Goal: Task Accomplishment & Management: Manage account settings

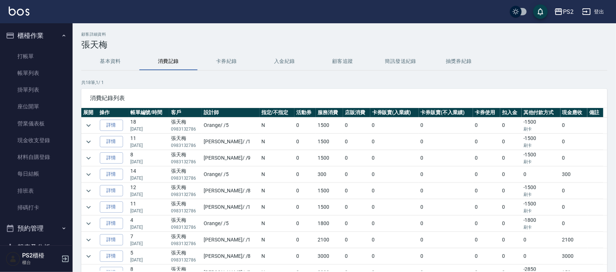
scroll to position [136, 0]
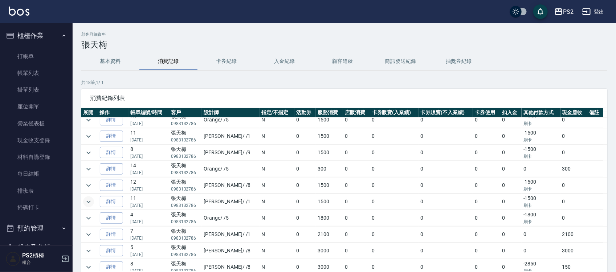
click at [88, 203] on icon "expand row" at bounding box center [88, 201] width 4 height 3
click at [91, 205] on icon "expand row" at bounding box center [88, 201] width 9 height 9
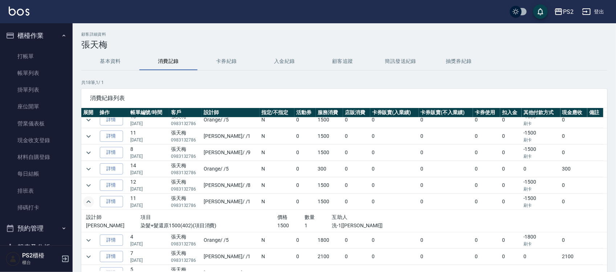
click at [91, 205] on icon "expand row" at bounding box center [88, 201] width 9 height 9
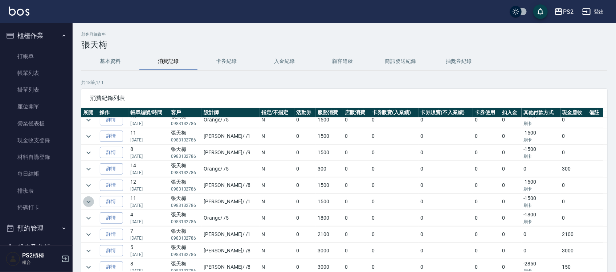
click at [92, 205] on icon "expand row" at bounding box center [88, 201] width 9 height 9
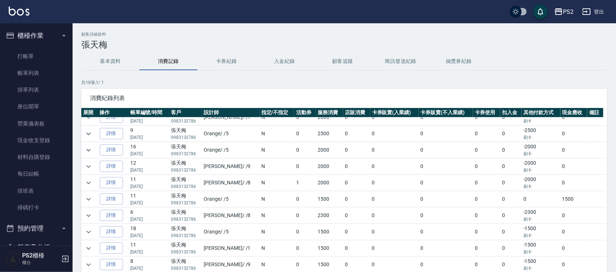
scroll to position [0, 0]
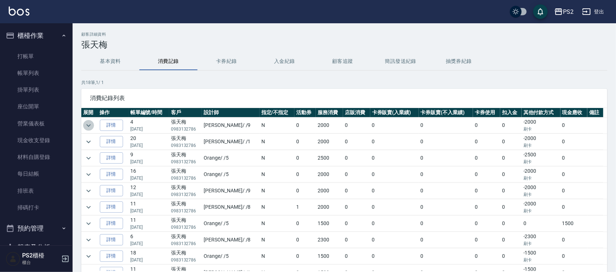
click at [90, 125] on icon "expand row" at bounding box center [88, 125] width 4 height 3
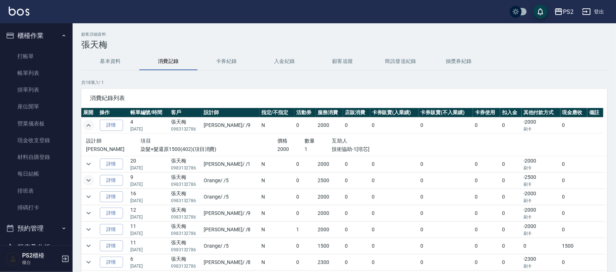
click at [87, 183] on icon "expand row" at bounding box center [88, 180] width 9 height 9
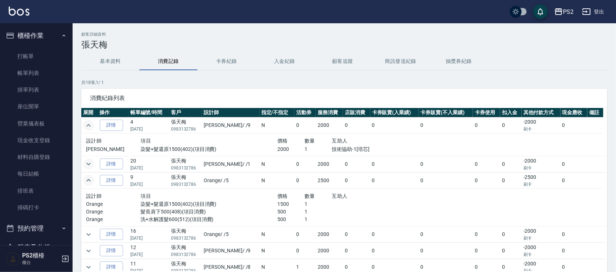
click at [90, 166] on icon "expand row" at bounding box center [88, 163] width 9 height 9
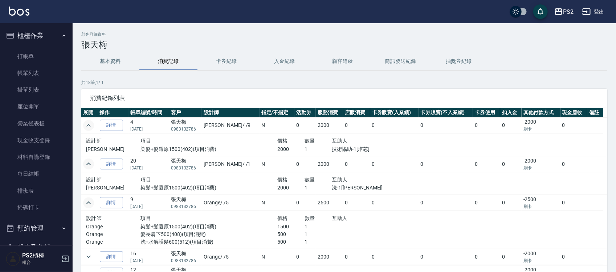
click at [86, 124] on icon "expand row" at bounding box center [88, 125] width 9 height 9
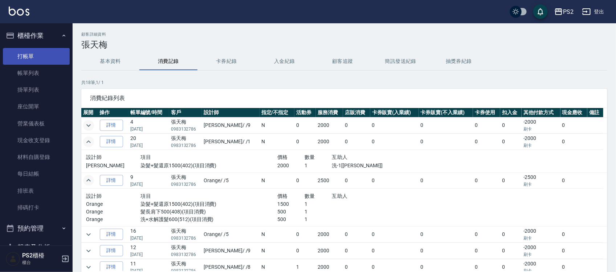
click at [45, 49] on link "打帳單" at bounding box center [36, 56] width 67 height 17
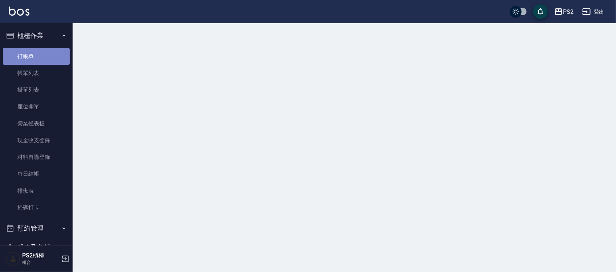
click at [45, 49] on link "打帳單" at bounding box center [36, 56] width 67 height 17
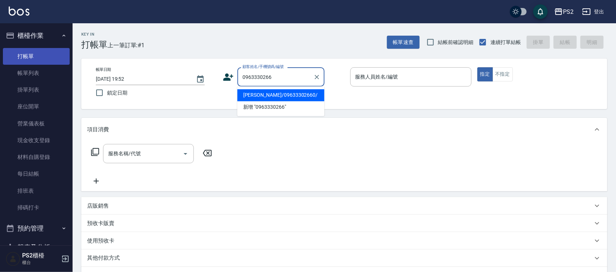
type input "于佩琦/09633302660/"
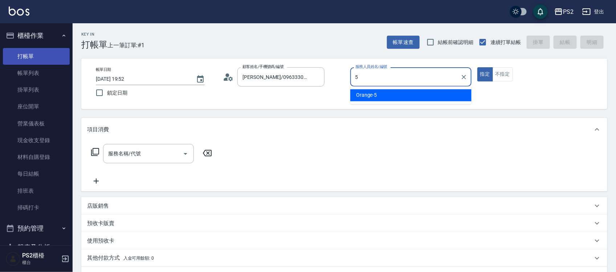
type input "Orange-5"
type button "true"
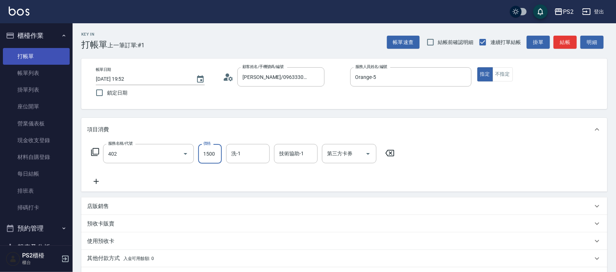
type input "染髮+髮還原1500(402)"
type input "1800"
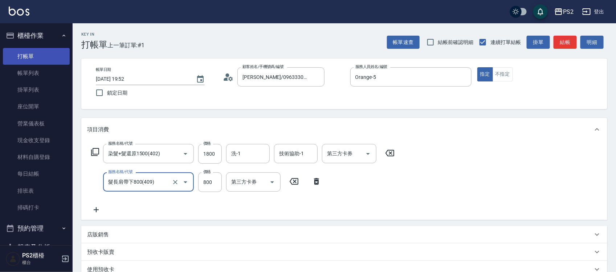
type input "髮長肩帶下800(409)"
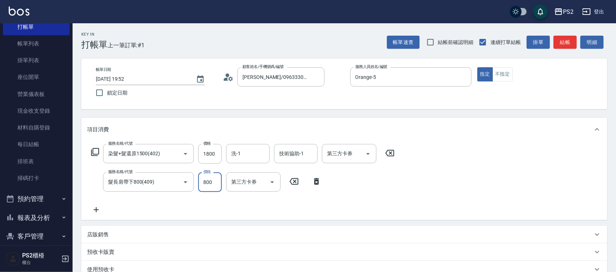
scroll to position [45, 0]
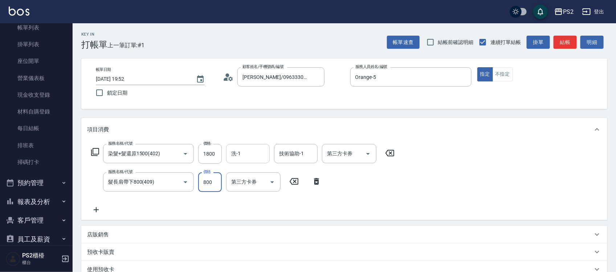
click at [242, 148] on input "洗-1" at bounding box center [248, 153] width 37 height 13
type input "培芯-33"
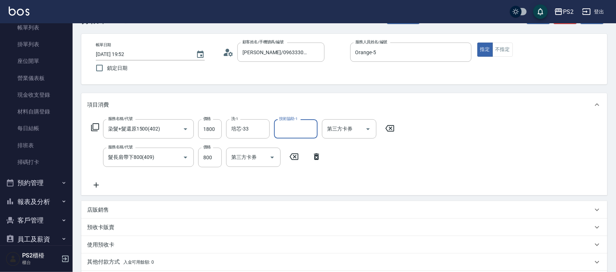
scroll to position [122, 0]
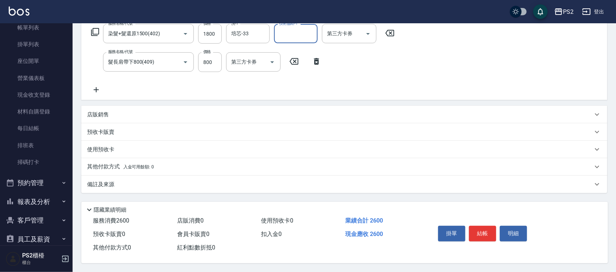
click at [138, 163] on p "其他付款方式 入金可用餘額: 0" at bounding box center [120, 167] width 67 height 8
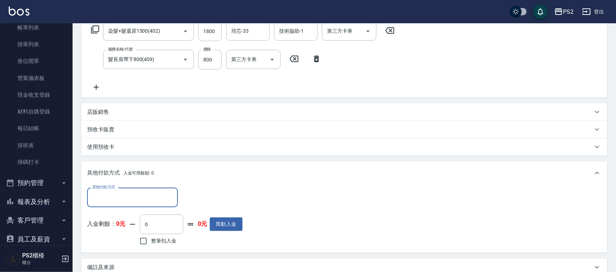
scroll to position [0, 0]
click at [117, 193] on input "其他付款方式" at bounding box center [132, 197] width 84 height 13
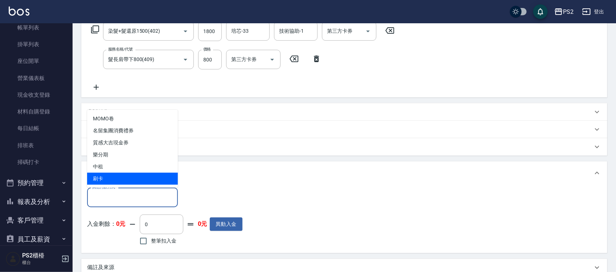
click at [117, 180] on span "刷卡" at bounding box center [132, 179] width 91 height 12
type input "刷卡"
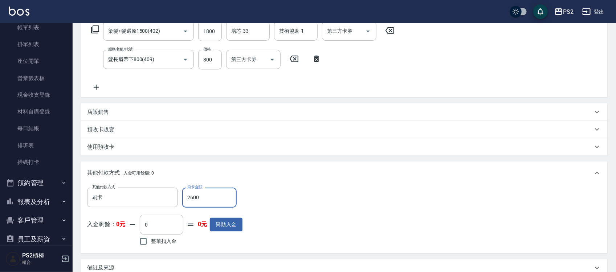
type input "2600"
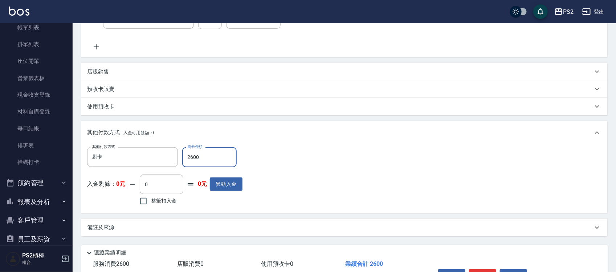
scroll to position [208, 0]
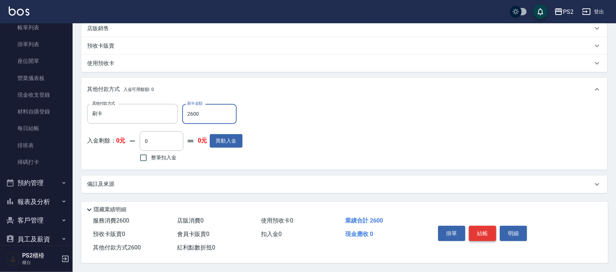
click at [479, 232] on button "結帳" at bounding box center [482, 233] width 27 height 15
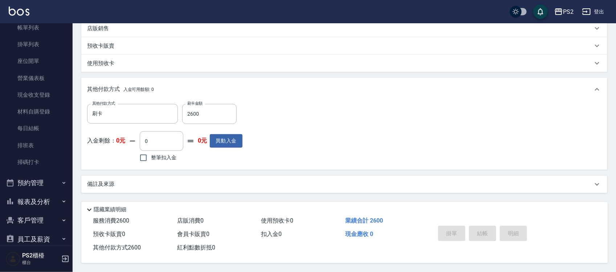
type input "2025/10/15 19:59"
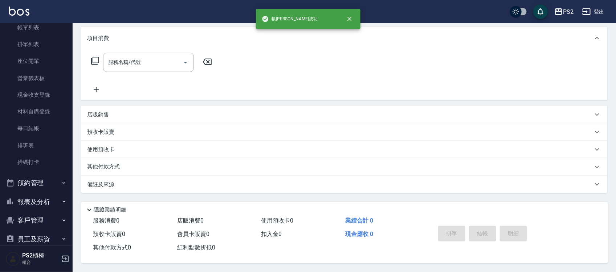
scroll to position [0, 0]
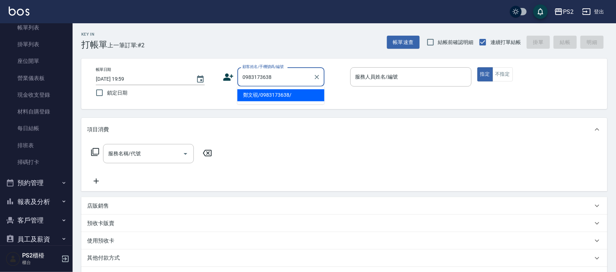
type input "鄭文硯/0983173638/"
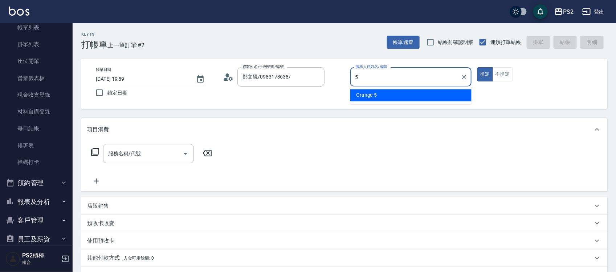
type input "Orange-5"
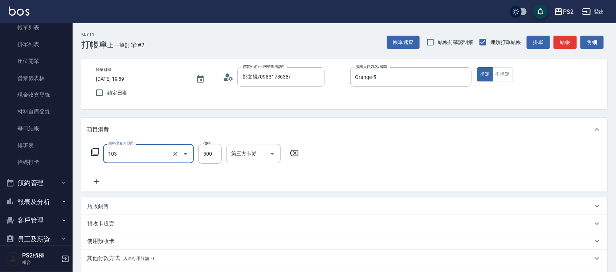
type input "B級洗剪500(103)"
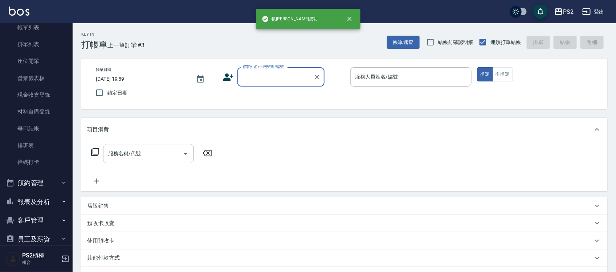
type input "."
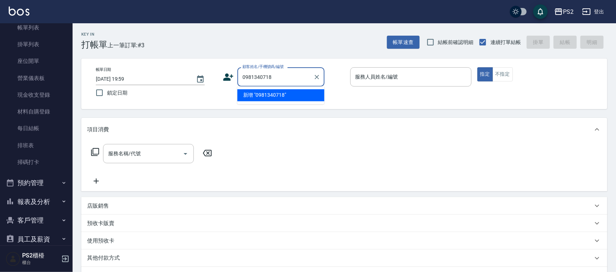
type input "0981340718"
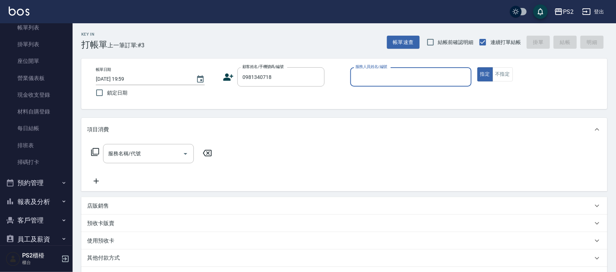
click at [224, 80] on icon at bounding box center [229, 76] width 10 height 7
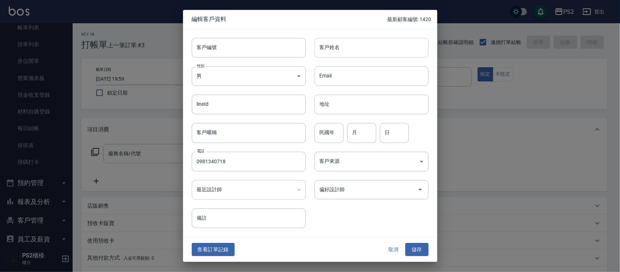
click at [340, 52] on input "客戶姓名" at bounding box center [372, 48] width 114 height 20
type input "陳姵雯"
click at [326, 131] on div "民國年 民國年" at bounding box center [329, 133] width 29 height 20
type input "94"
type input "10"
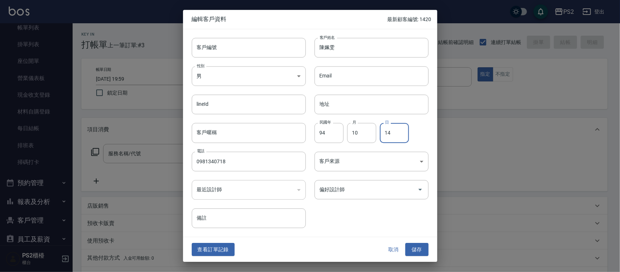
type input "14"
click at [422, 244] on button "儲存" at bounding box center [416, 249] width 23 height 13
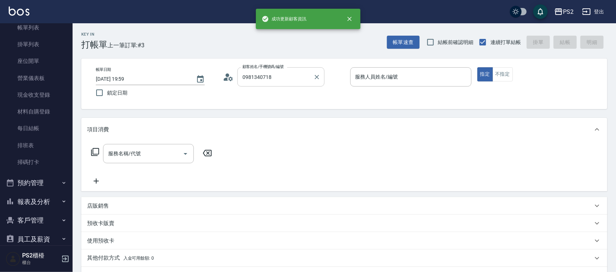
click at [297, 76] on input "0981340718" at bounding box center [276, 76] width 70 height 13
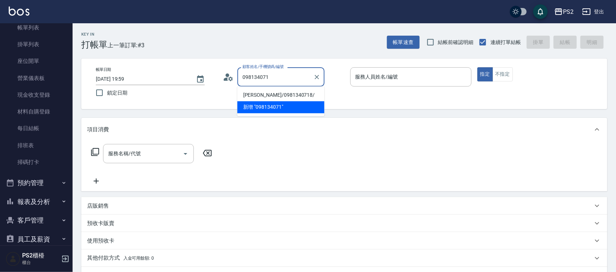
type input "陳姵雯/0981340718/"
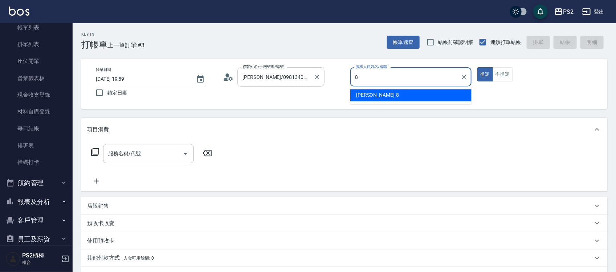
type input "Lori-8"
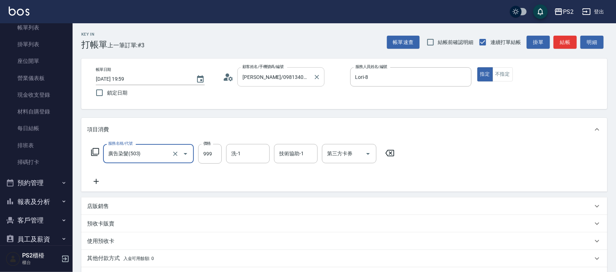
type input "廣告染髮(503)"
type input "1299"
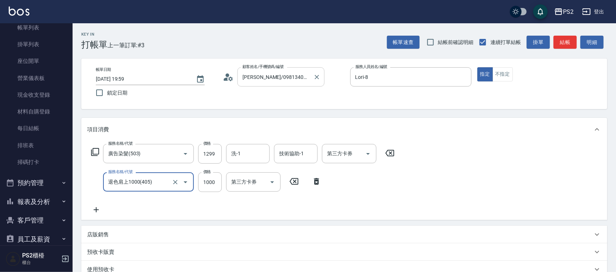
type input "退色肩上1000(405)"
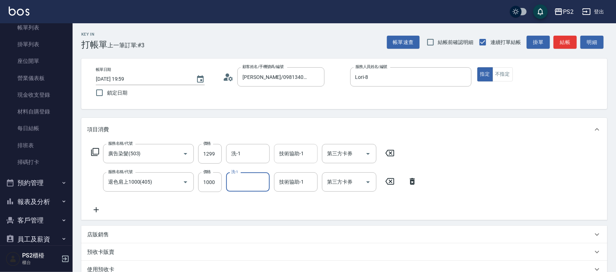
click at [288, 153] on div "技術協助-1 技術協助-1" at bounding box center [296, 153] width 44 height 19
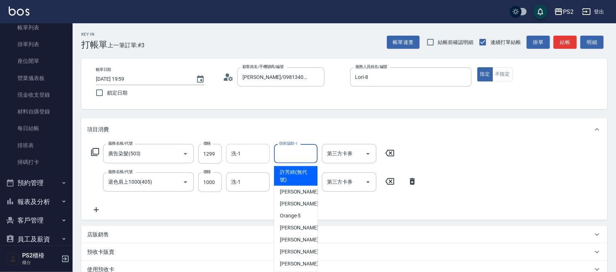
click at [262, 153] on input "洗-1" at bounding box center [248, 153] width 37 height 13
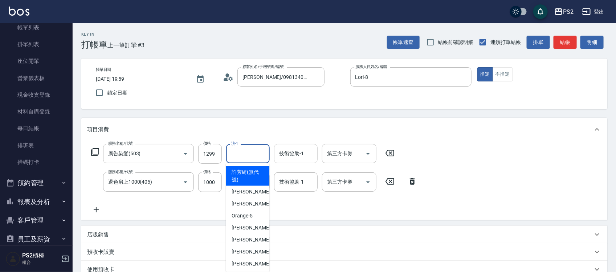
click at [299, 150] on div "技術協助-1 技術協助-1" at bounding box center [296, 153] width 44 height 19
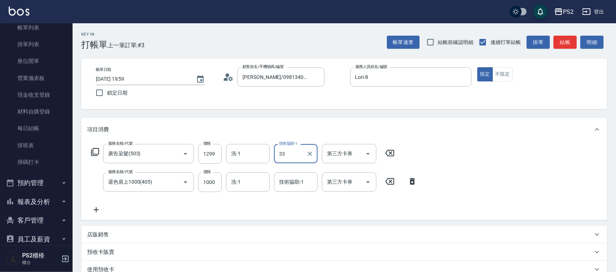
type input "培芯-33"
click at [246, 153] on input "洗-1" at bounding box center [248, 153] width 37 height 13
type input "培芯-33"
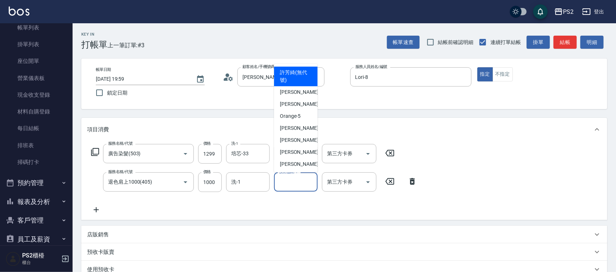
click at [299, 177] on div "技術協助-1 技術協助-1" at bounding box center [296, 181] width 44 height 19
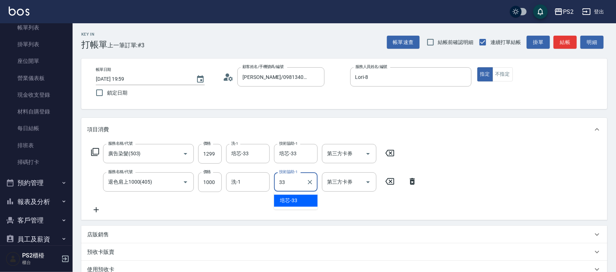
type input "培芯-33"
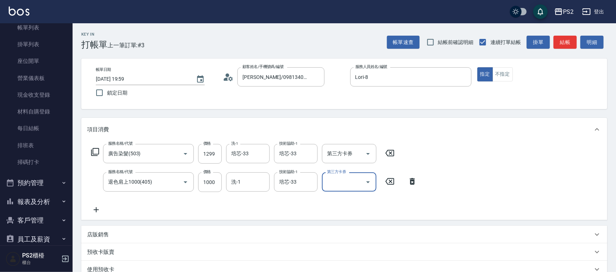
click at [95, 210] on icon at bounding box center [96, 209] width 18 height 9
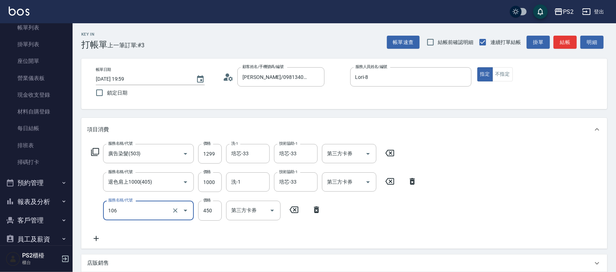
type input "A級單剪(106)"
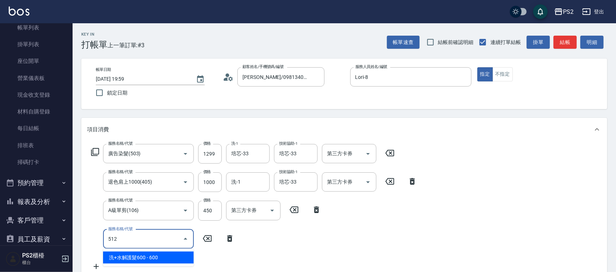
type input "洗+水解護髮600(512)"
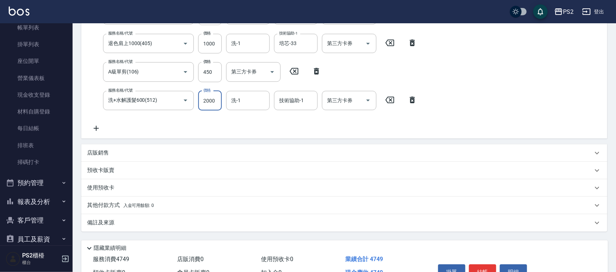
scroll to position [43, 0]
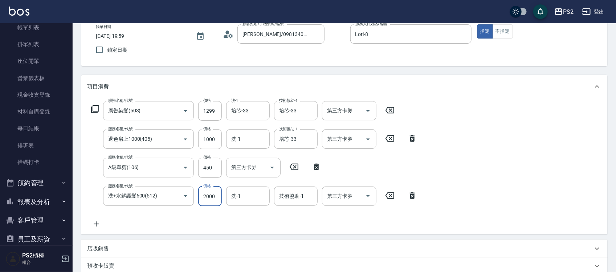
type input "2000"
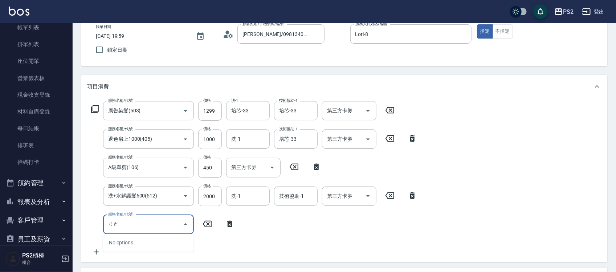
type input "格"
type input "頭皮隔離(505)"
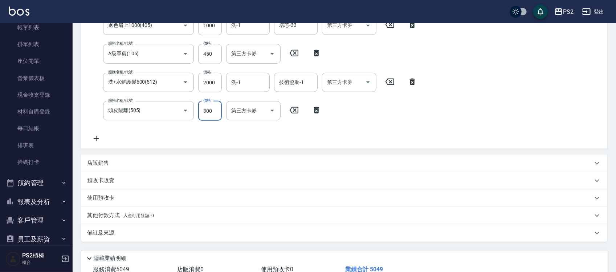
scroll to position [207, 0]
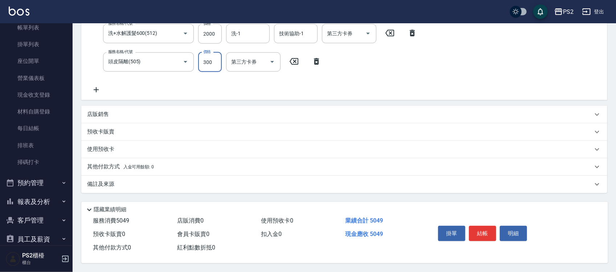
click at [134, 163] on p "其他付款方式 入金可用餘額: 0" at bounding box center [120, 167] width 67 height 8
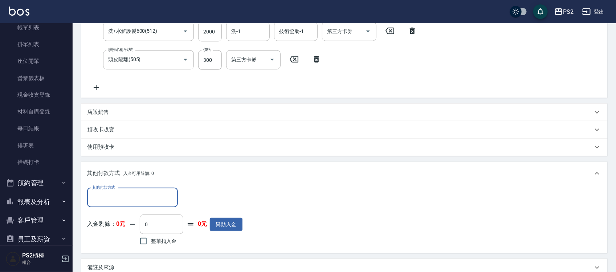
scroll to position [0, 0]
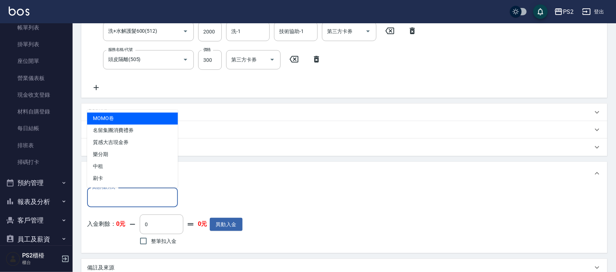
click at [139, 191] on input "其他付款方式" at bounding box center [132, 197] width 84 height 13
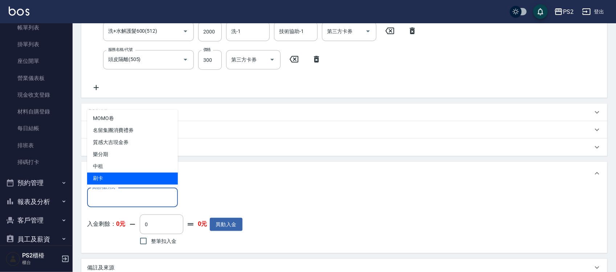
click at [125, 178] on span "刷卡" at bounding box center [132, 179] width 91 height 12
type input "刷卡"
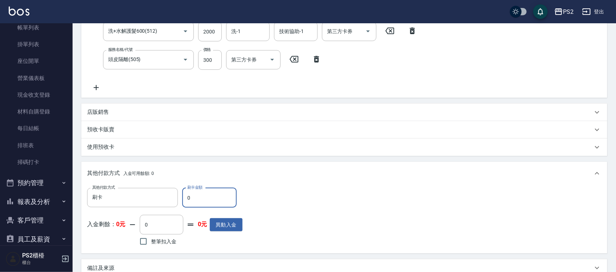
click at [199, 197] on input "0" at bounding box center [209, 198] width 54 height 20
type input "5049"
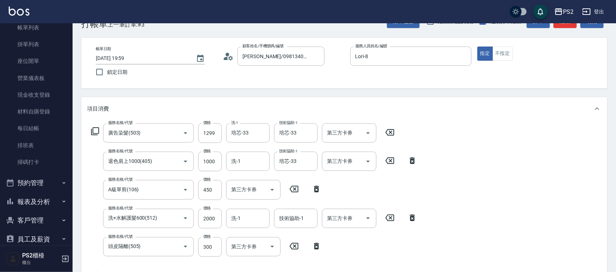
scroll to position [248, 0]
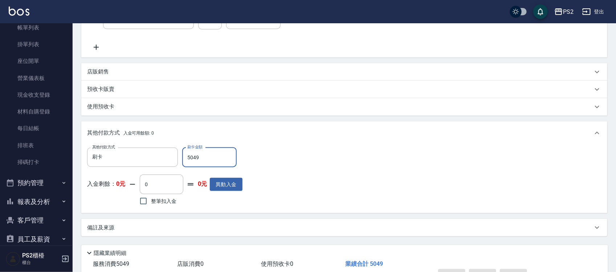
type input "2025/10/15 20:00"
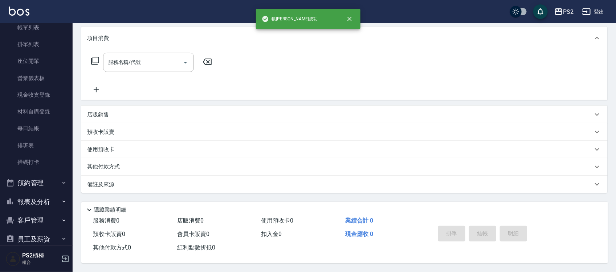
scroll to position [0, 0]
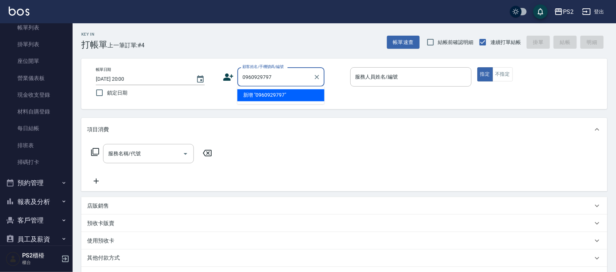
type input "0960929797"
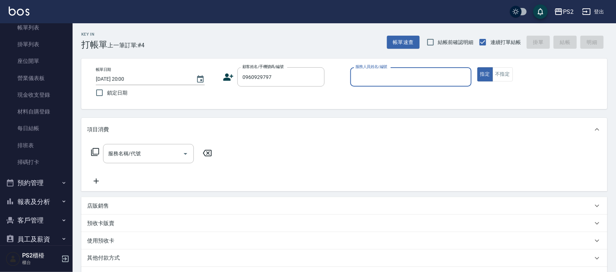
click at [230, 79] on icon at bounding box center [229, 76] width 10 height 7
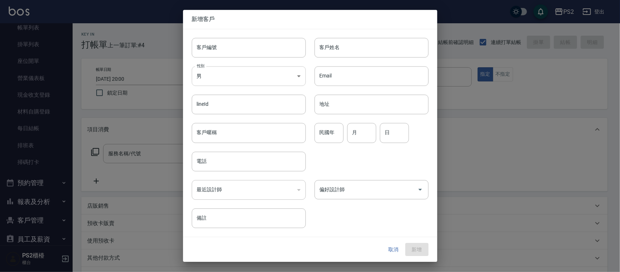
type input "0960929797"
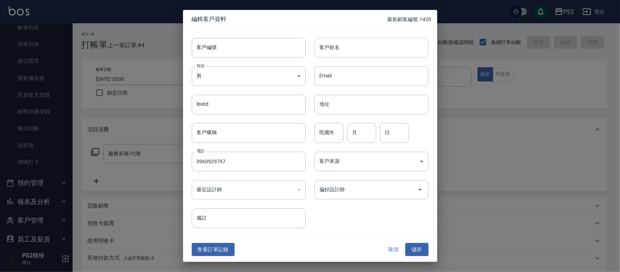
click at [358, 44] on input "客戶姓名" at bounding box center [372, 48] width 114 height 20
type input "許筱翊"
click at [323, 128] on div "民國年 民國年" at bounding box center [329, 133] width 29 height 20
type input "93"
type input "9"
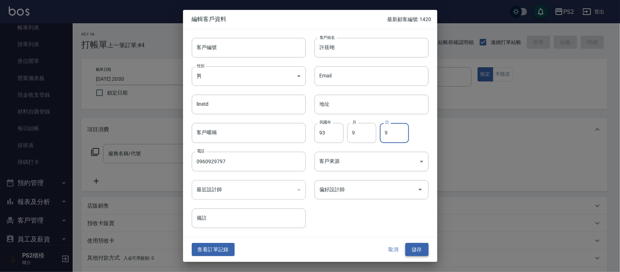
type input "9"
click at [417, 250] on button "儲存" at bounding box center [416, 249] width 23 height 13
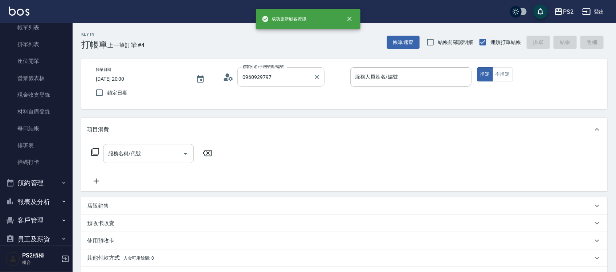
click at [287, 78] on input "0960929797" at bounding box center [276, 76] width 70 height 13
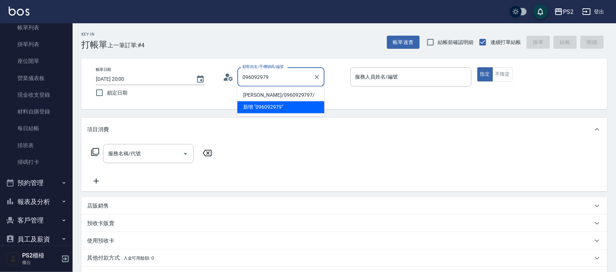
type input "許筱翊/0960929797/"
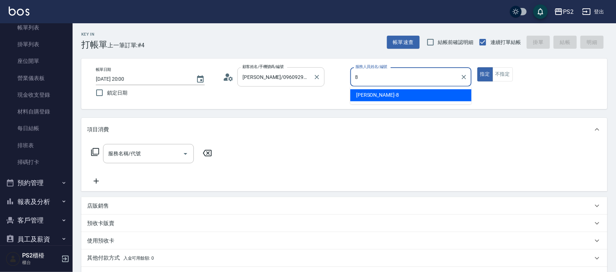
type input "Lori-8"
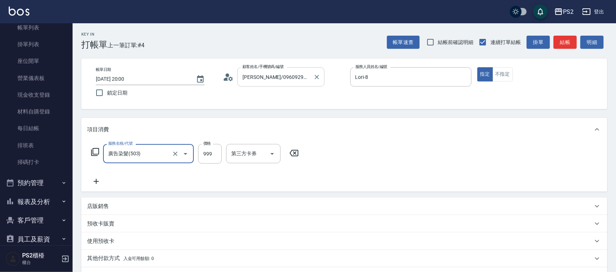
type input "廣告染髮(503)"
type input "1299"
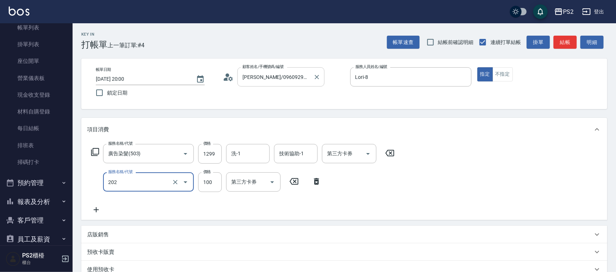
type input "剪瀏海(202)"
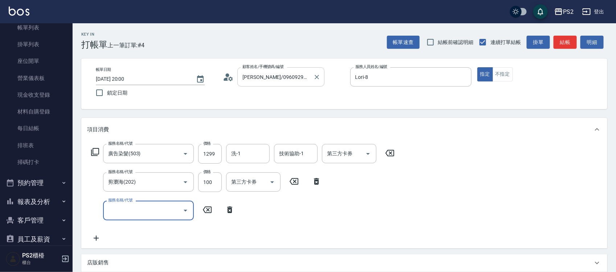
type input "1"
type input "洗+水解護髮600(512)"
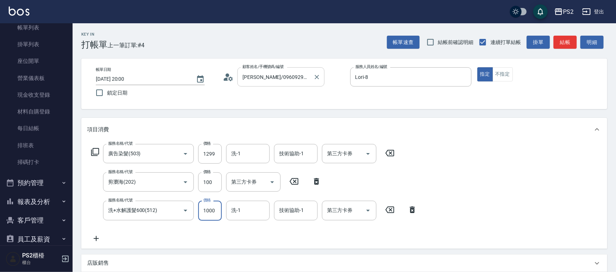
type input "1000"
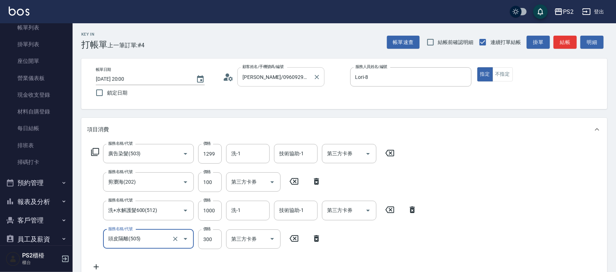
type input "頭皮隔離(505)"
click at [243, 153] on input "洗-1" at bounding box center [248, 153] width 37 height 13
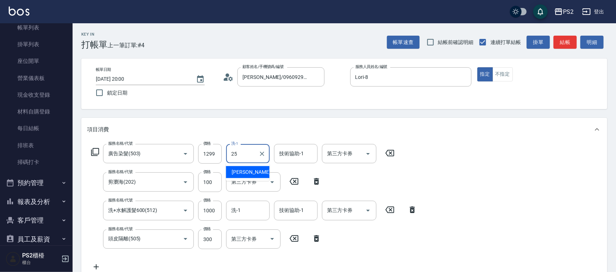
type input "Allan-25"
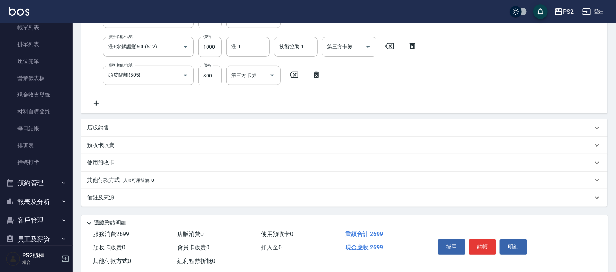
scroll to position [179, 0]
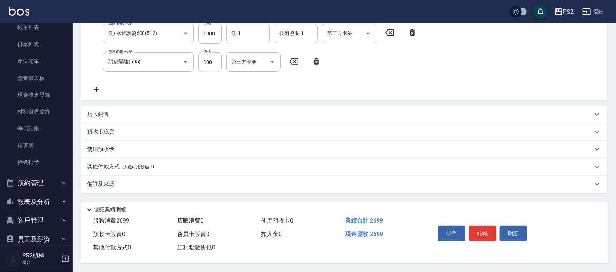
click at [132, 163] on p "其他付款方式 入金可用餘額: 0" at bounding box center [120, 167] width 67 height 8
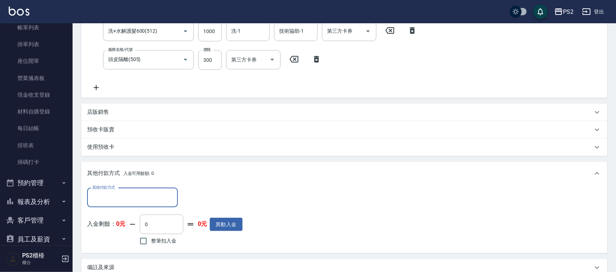
scroll to position [0, 0]
click at [127, 196] on input "其他付款方式" at bounding box center [132, 197] width 84 height 13
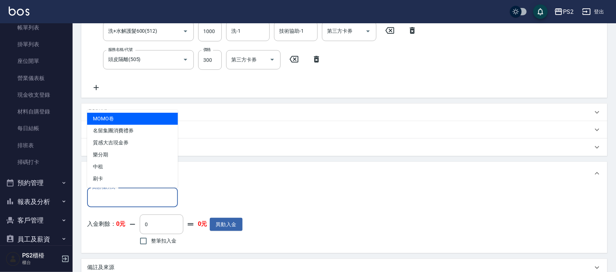
click at [122, 179] on span "刷卡" at bounding box center [132, 179] width 91 height 12
type input "刷卡"
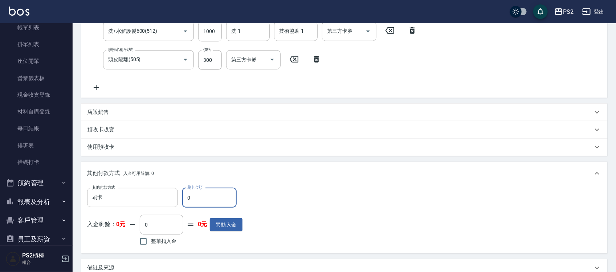
click at [210, 189] on input "0" at bounding box center [209, 198] width 54 height 20
click at [210, 191] on input "0" at bounding box center [209, 198] width 54 height 20
type input "2699"
type input "2025/10/15 20:02"
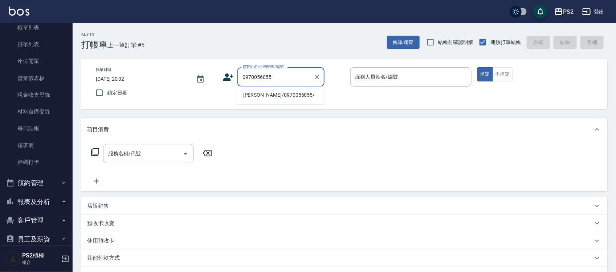
type input "莊璵熒/0970056055/"
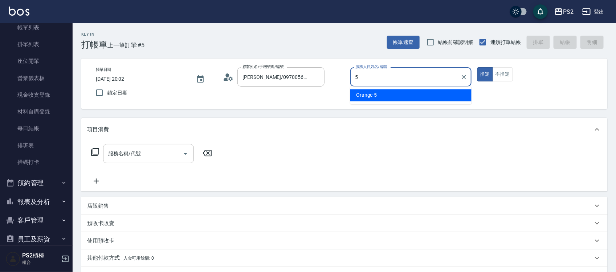
type input "Orange-5"
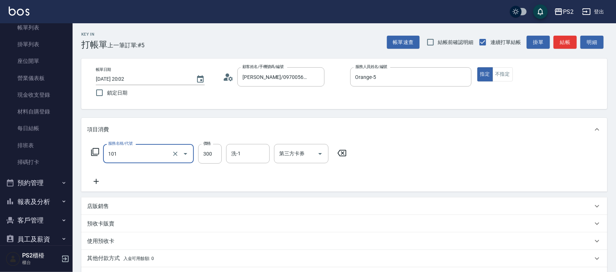
type input "洗髮(101)"
type input "400"
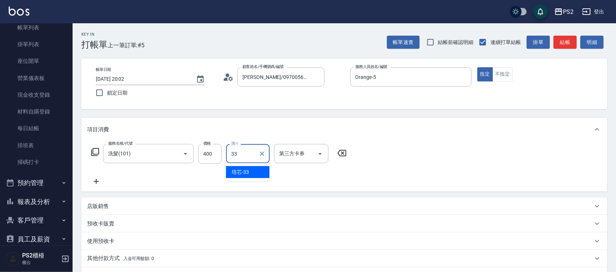
type input "培芯-33"
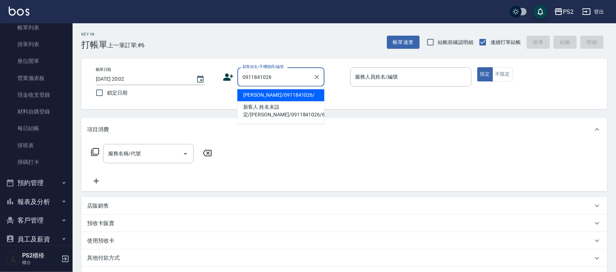
type input "李威志/0911841026/"
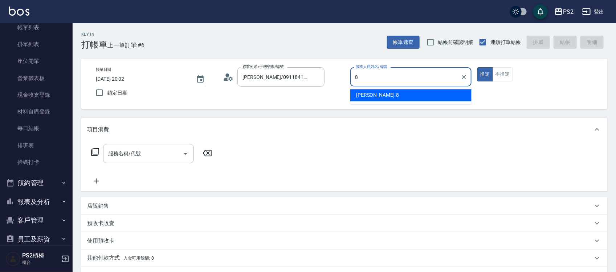
type input "Lori-8"
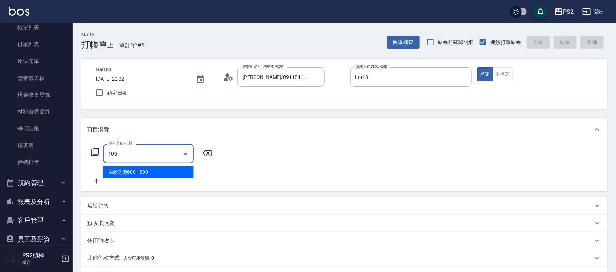
type input "A級洗剪600(105)"
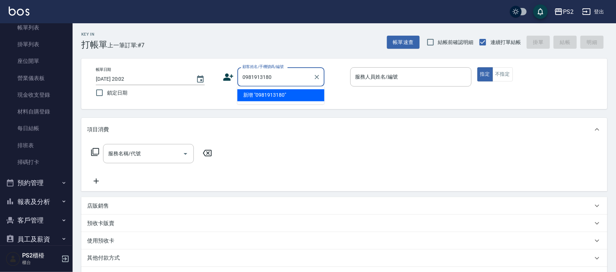
type input "0981913180"
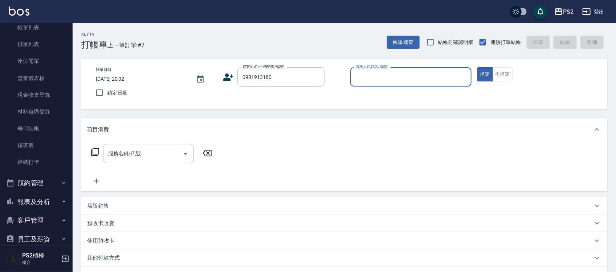
click at [224, 72] on icon at bounding box center [228, 77] width 11 height 11
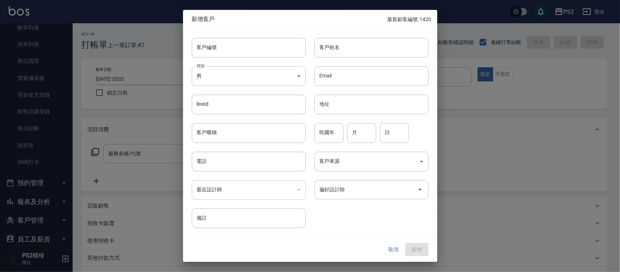
type input "0981913180"
click at [342, 53] on input "客戶姓名" at bounding box center [372, 48] width 114 height 20
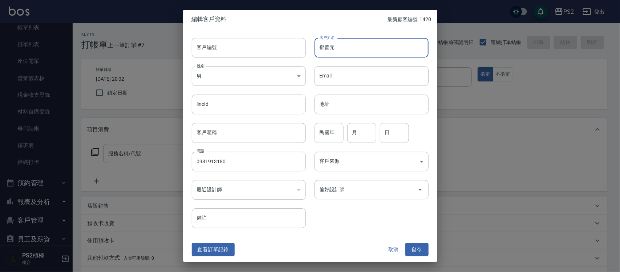
type input "鄧善元"
click at [324, 130] on div "民國年 民國年" at bounding box center [329, 133] width 29 height 20
type input "86"
type input "6"
type input "9"
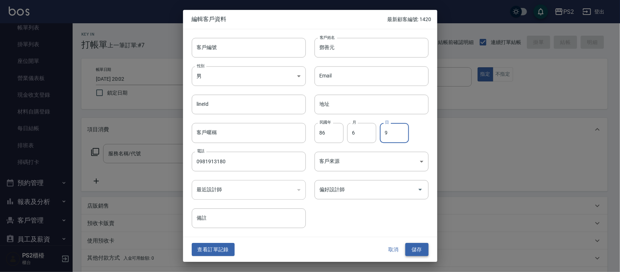
click at [410, 247] on button "儲存" at bounding box center [416, 249] width 23 height 13
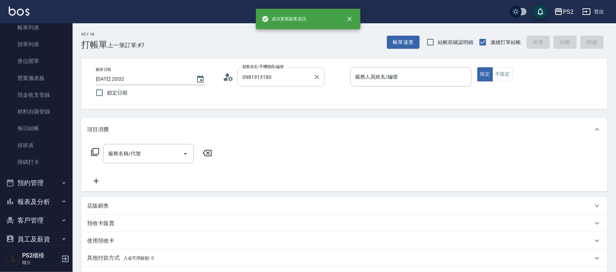
click at [278, 72] on input "0981913180" at bounding box center [276, 76] width 70 height 13
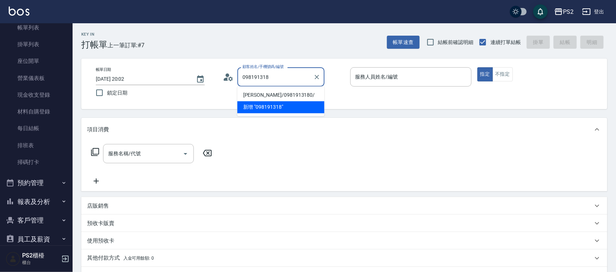
click at [282, 94] on li "鄧善元/0981913180/" at bounding box center [281, 95] width 87 height 12
type input "鄧善元/0981913180/"
click at [282, 94] on div "帳單日期 2025/10/15 20:02 鎖定日期 顧客姓名/手機號碼/編號 鄧善元/0981913180/ 顧客姓名/手機號碼/編號 服務人員姓名/編號 …" at bounding box center [344, 83] width 509 height 33
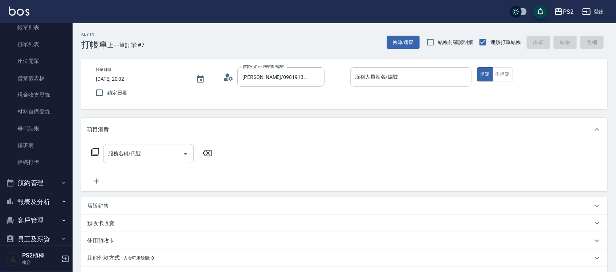
click at [397, 80] on input "服務人員姓名/編號" at bounding box center [411, 76] width 115 height 13
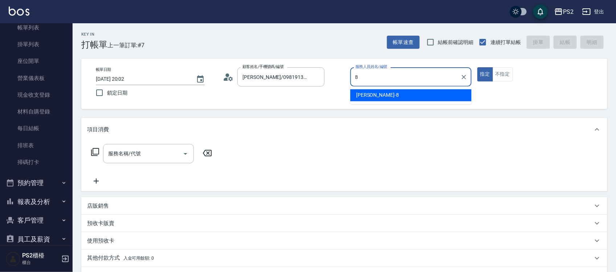
type input "Lori-8"
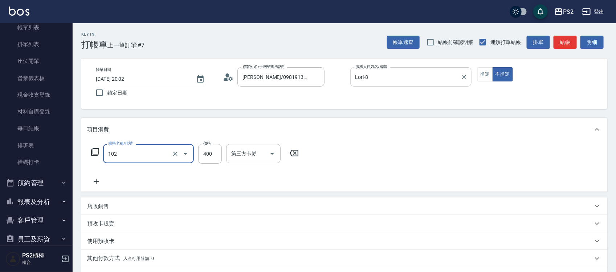
type input "精油洗髮(102)"
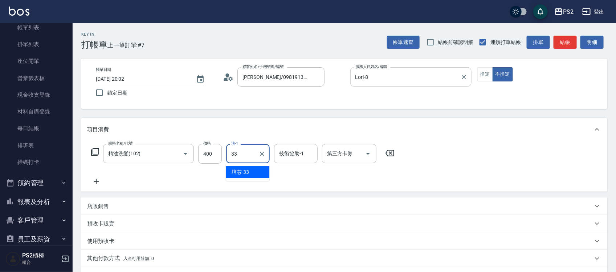
type input "培芯-33"
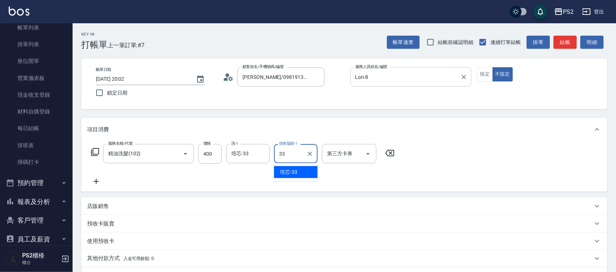
type input "培芯-33"
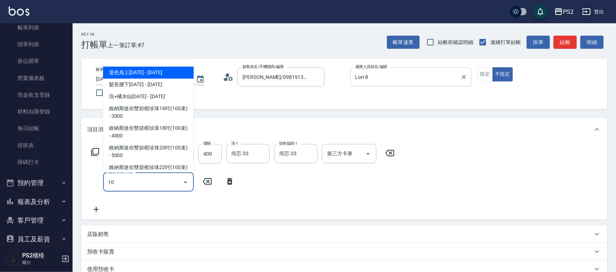
type input "1"
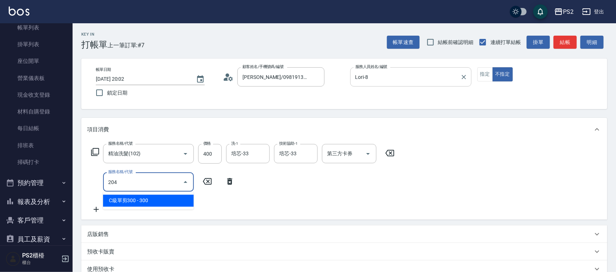
type input "C級單剪300(204)"
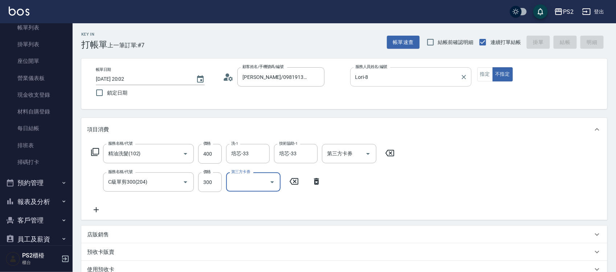
type input "2025/10/15 20:03"
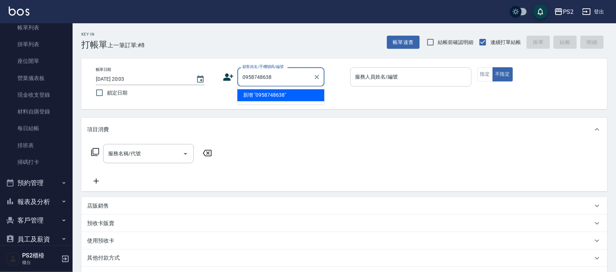
type input "0958748638"
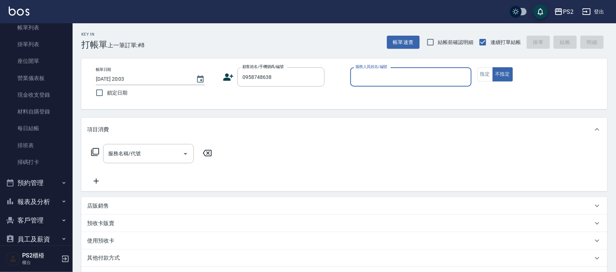
click at [229, 77] on icon at bounding box center [228, 77] width 11 height 11
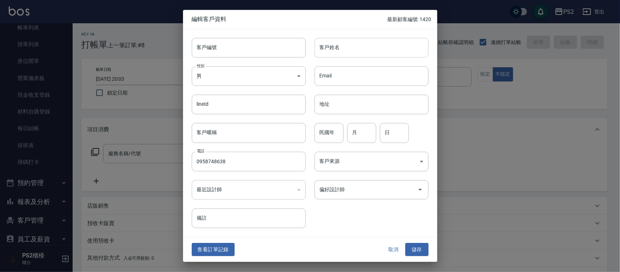
click at [374, 50] on input "客戶姓名" at bounding box center [372, 48] width 114 height 20
type input "林俊?"
click at [331, 136] on input "民國年" at bounding box center [329, 133] width 29 height 20
type input "65"
type input "1"
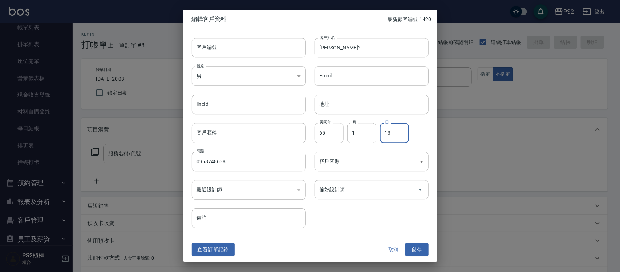
type input "13"
click at [421, 244] on button "儲存" at bounding box center [416, 249] width 23 height 13
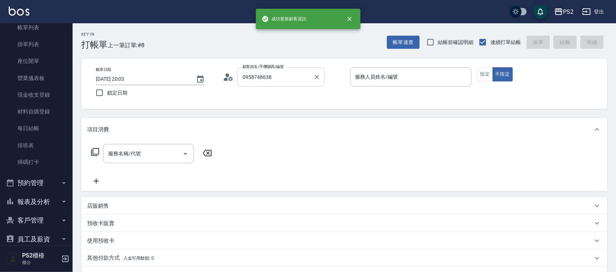
click at [298, 77] on input "0958748638" at bounding box center [276, 76] width 70 height 13
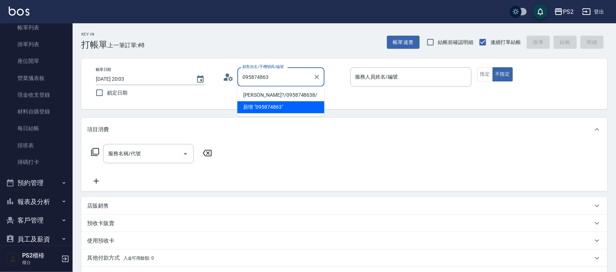
type input "林俊?/0958748638/"
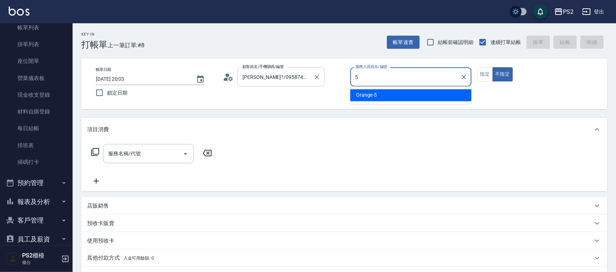
type input "Orange-5"
type button "false"
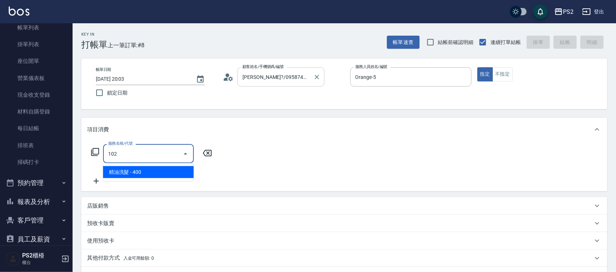
type input "精油洗髮(102)"
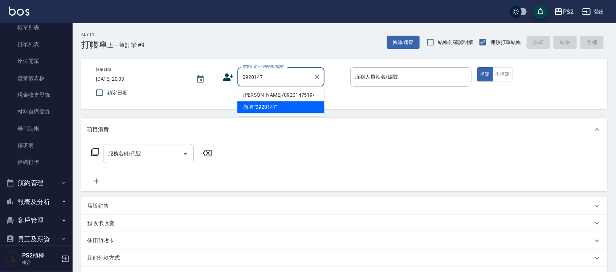
click at [301, 89] on li "盧忠義/0920147519/" at bounding box center [281, 95] width 87 height 12
type input "盧忠義/0920147519/"
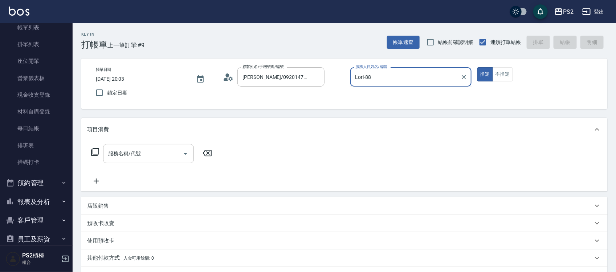
click at [478, 67] on button "指定" at bounding box center [486, 74] width 16 height 14
type input "Lori-8"
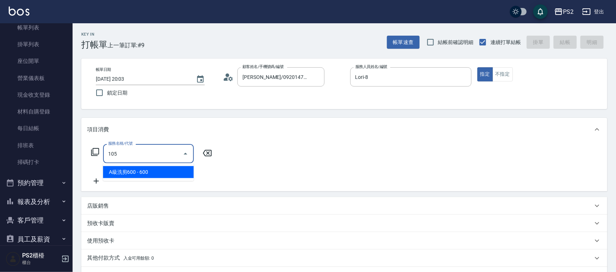
type input "A級洗剪600(105)"
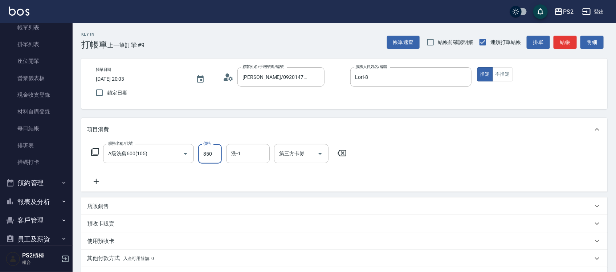
type input "850"
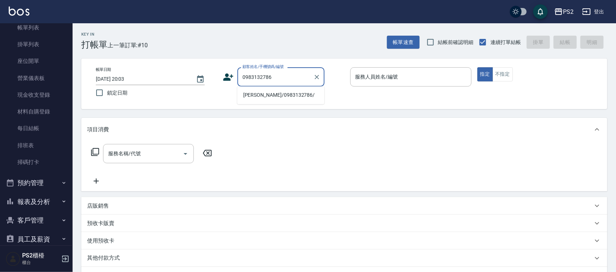
type input "張天梅/0983132786/"
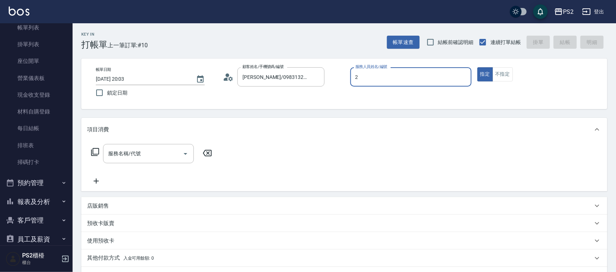
type input "Jason-2"
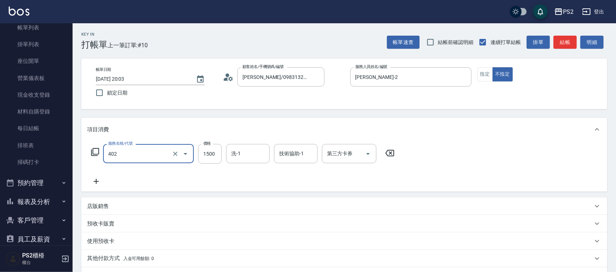
type input "染髮+髮還原1500(402)"
type input "2000"
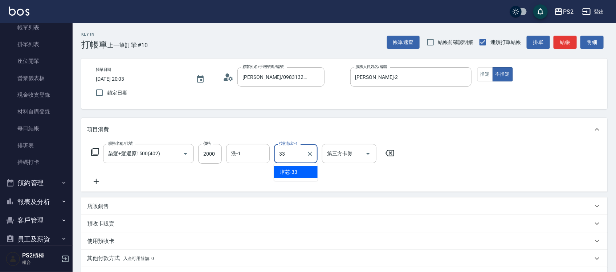
type input "培芯-33"
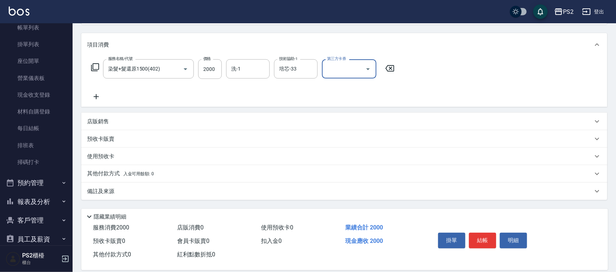
scroll to position [94, 0]
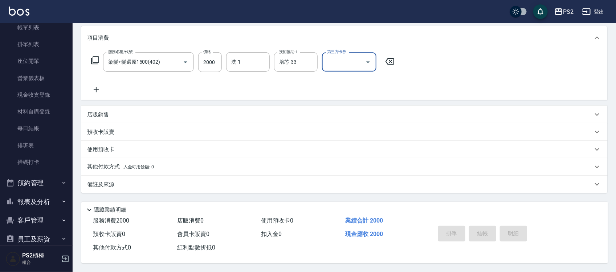
type input "2025/10/15 20:04"
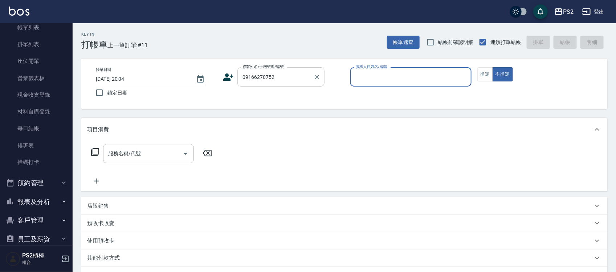
click at [291, 70] on input "09166270752" at bounding box center [276, 76] width 70 height 13
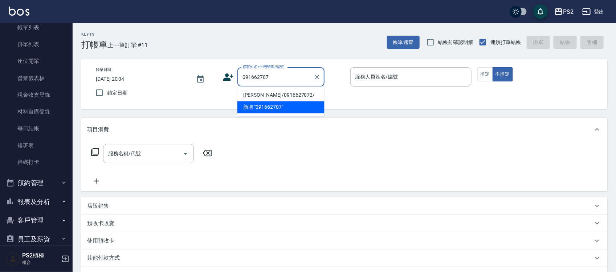
type input "林紋如/0916627072/"
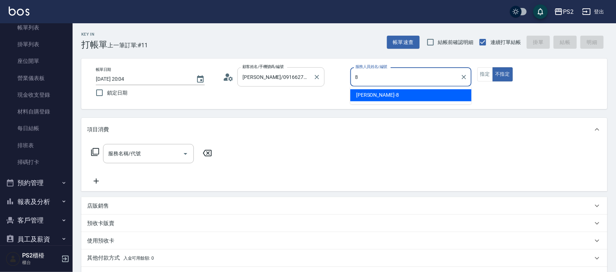
type input "Lori-8"
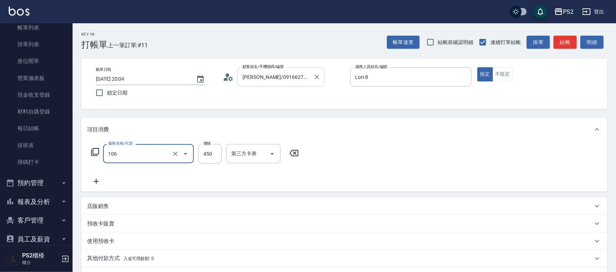
type input "A級單剪(106)"
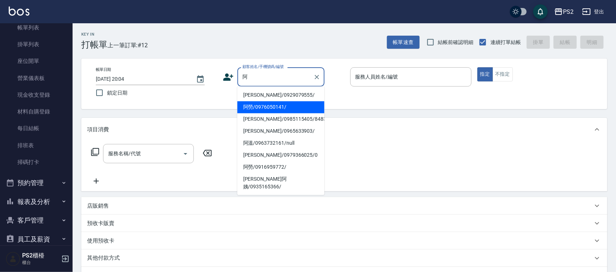
click at [285, 103] on li "阿勞/0976050141/" at bounding box center [281, 107] width 87 height 12
type input "阿勞/0976050141/"
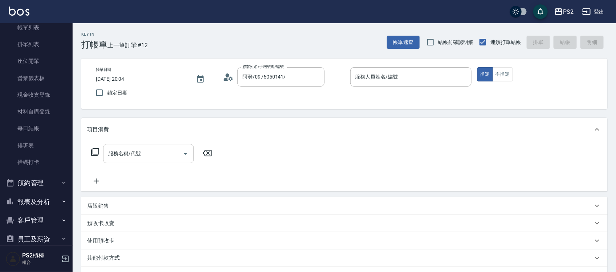
click at [285, 103] on div "帳單日期 2025/10/15 20:04 鎖定日期 顧客姓名/手機號碼/編號 阿勞/0976050141/ 顧客姓名/手機號碼/編號 服務人員姓名/編號 服…" at bounding box center [344, 83] width 526 height 50
click at [385, 78] on input "服務人員姓名/編號" at bounding box center [411, 76] width 115 height 13
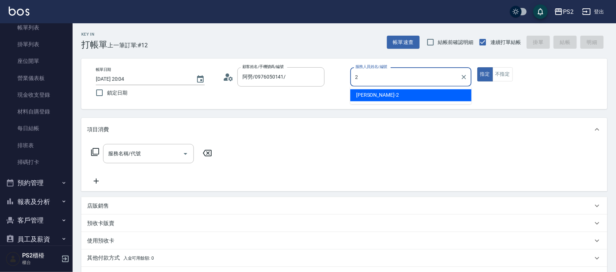
type input "Jason-2"
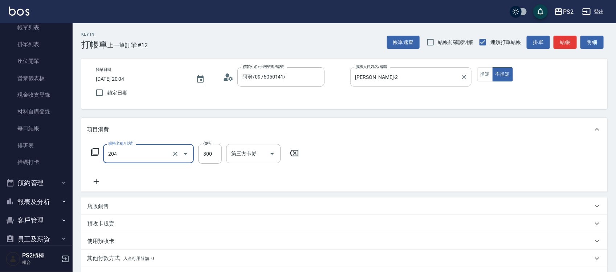
type input "C級單剪300(204)"
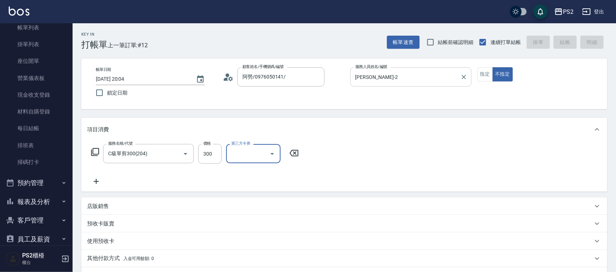
type input "2025/10/15 20:05"
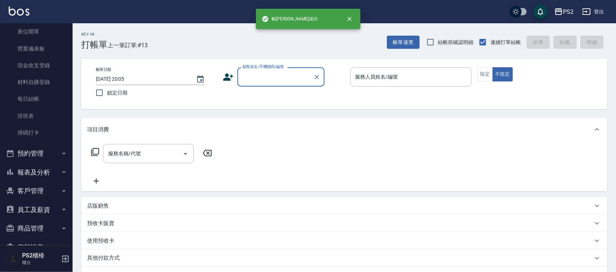
scroll to position [91, 0]
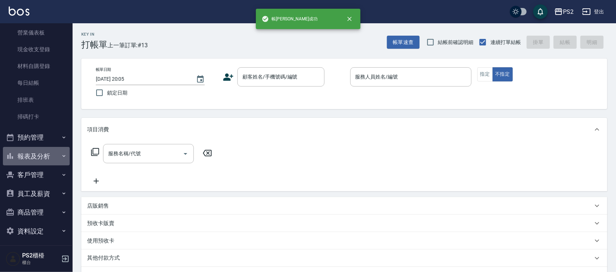
drag, startPoint x: 44, startPoint y: 149, endPoint x: 37, endPoint y: 156, distance: 10.3
click at [44, 149] on button "報表及分析" at bounding box center [36, 156] width 67 height 19
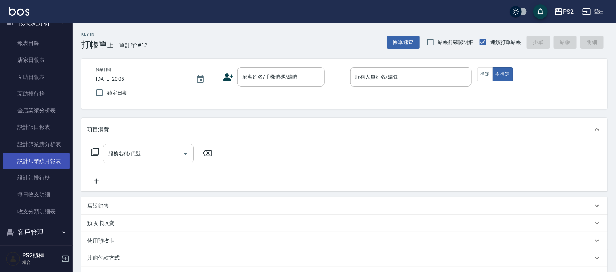
scroll to position [227, 0]
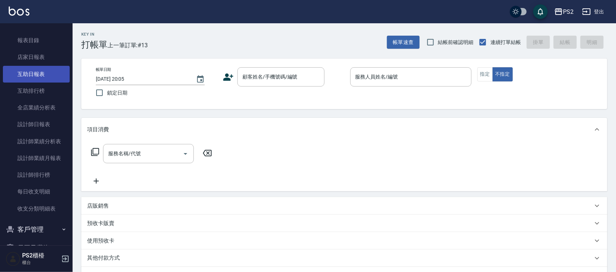
click at [46, 73] on link "互助日報表" at bounding box center [36, 74] width 67 height 17
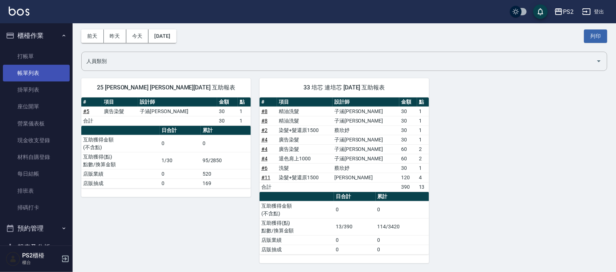
click at [49, 71] on link "帳單列表" at bounding box center [36, 73] width 67 height 17
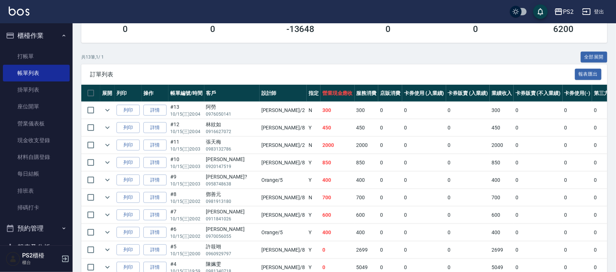
scroll to position [136, 0]
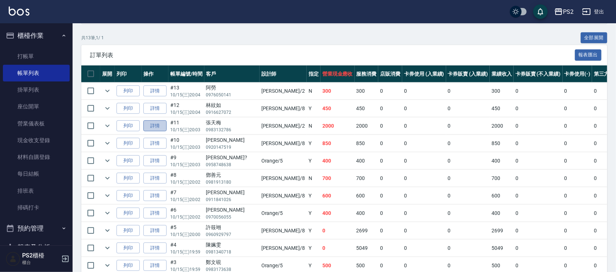
click at [157, 123] on link "詳情" at bounding box center [154, 125] width 23 height 11
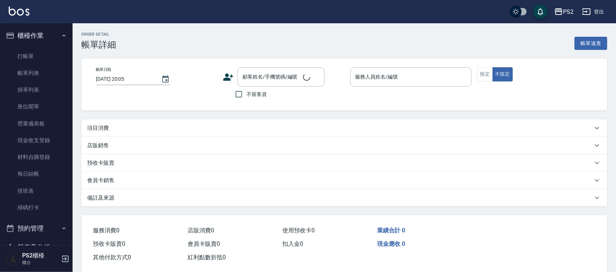
type input "2025/10/15 20:03"
type input "Jason-2"
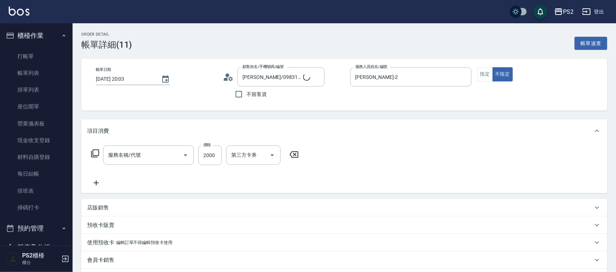
type input "張天梅/0983132786/"
type input "染髮+髮還原1500(402)"
click at [155, 152] on input "染髮+髮還原1500(402)" at bounding box center [138, 155] width 64 height 13
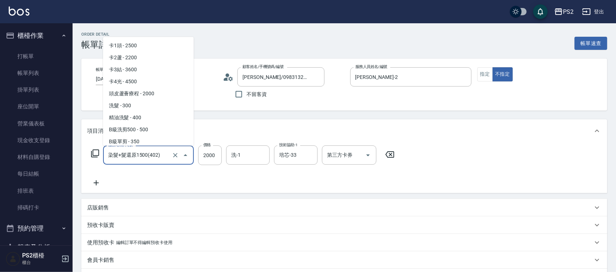
scroll to position [451, 0]
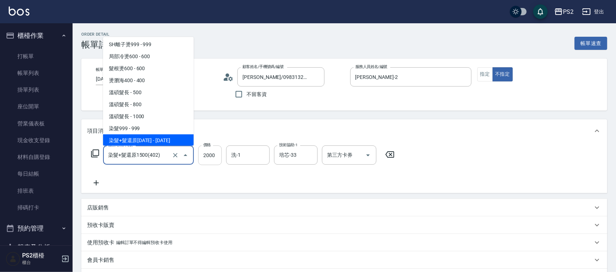
click at [206, 152] on input "2000" at bounding box center [210, 155] width 24 height 20
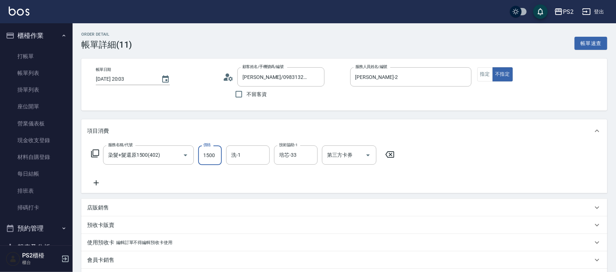
type input "1500"
type input "培芯-"
click at [315, 156] on button "Clear" at bounding box center [310, 155] width 10 height 10
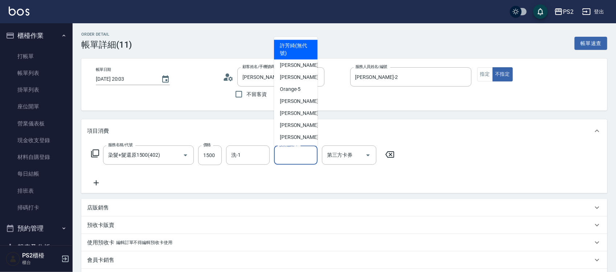
click at [99, 185] on icon at bounding box center [96, 182] width 18 height 9
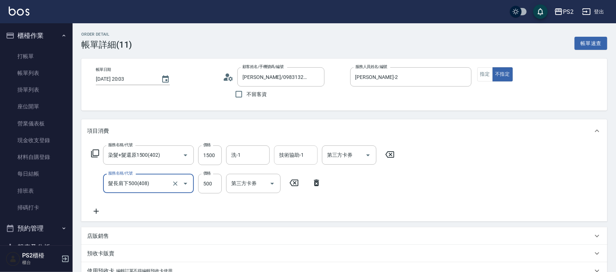
type input "髮長肩下500(408)"
click at [144, 183] on input "髮長肩下500(408)" at bounding box center [138, 183] width 64 height 13
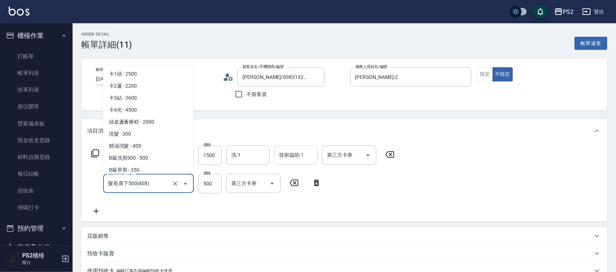
scroll to position [524, 0]
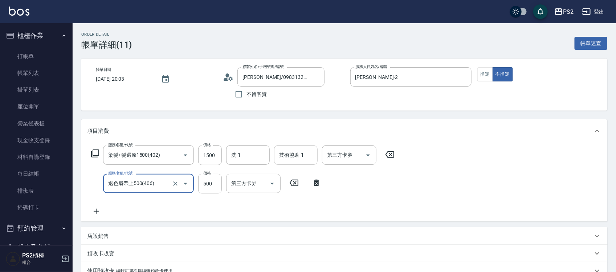
type input "退色肩帶上500(406)"
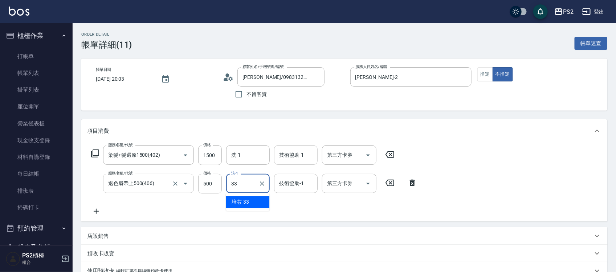
type input "培芯-33"
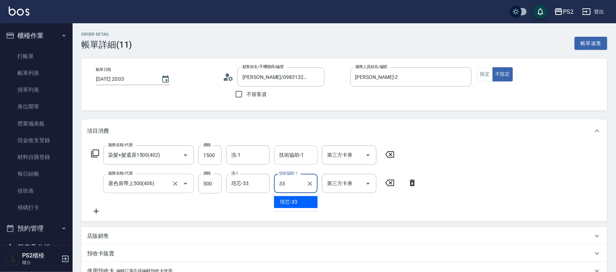
type input "培芯-33"
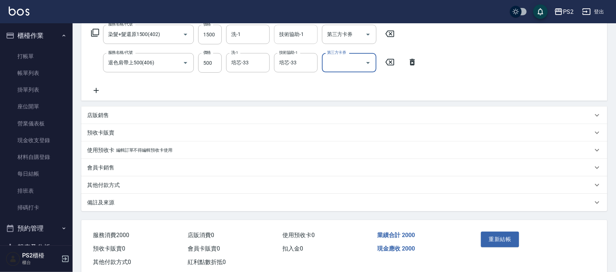
scroll to position [137, 0]
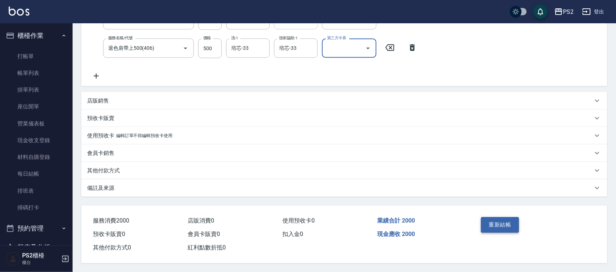
click at [488, 217] on button "重新結帳" at bounding box center [500, 224] width 38 height 15
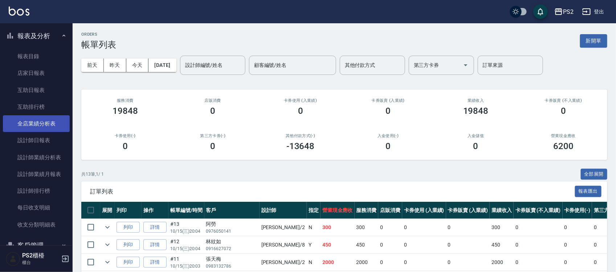
scroll to position [227, 0]
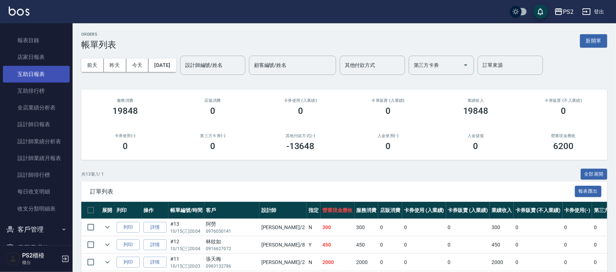
click at [42, 74] on link "互助日報表" at bounding box center [36, 74] width 67 height 17
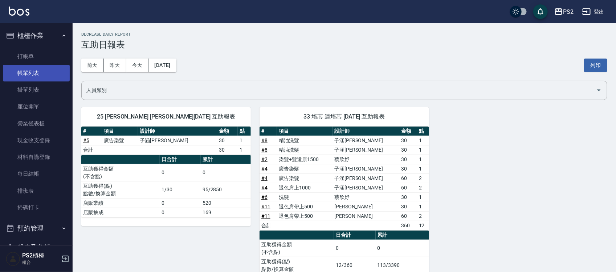
click at [37, 72] on link "帳單列表" at bounding box center [36, 73] width 67 height 17
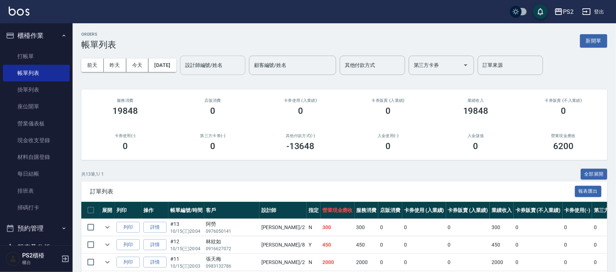
click at [238, 57] on div "設計師編號/姓名" at bounding box center [212, 65] width 65 height 19
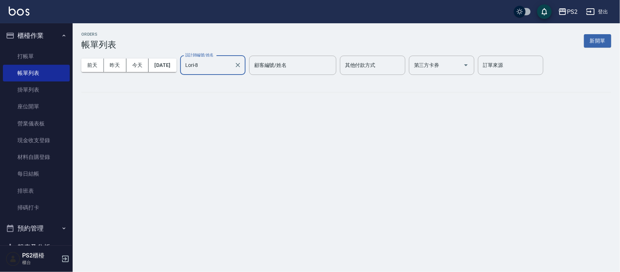
type input "Lori-8"
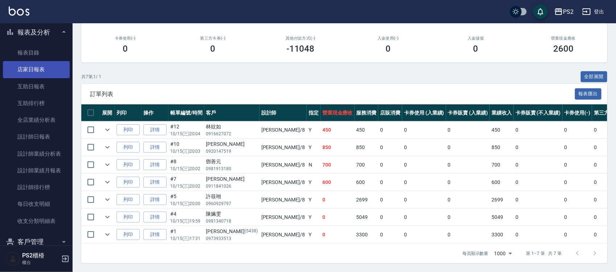
scroll to position [227, 0]
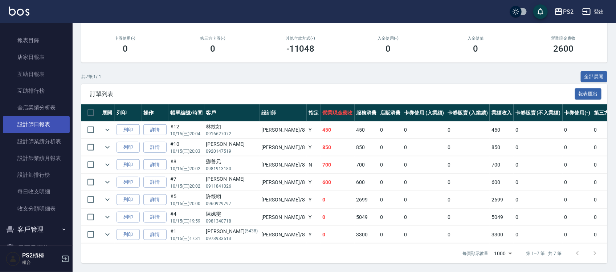
click at [39, 123] on link "設計師日報表" at bounding box center [36, 124] width 67 height 17
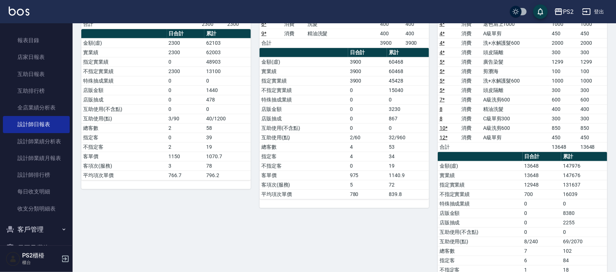
scroll to position [136, 0]
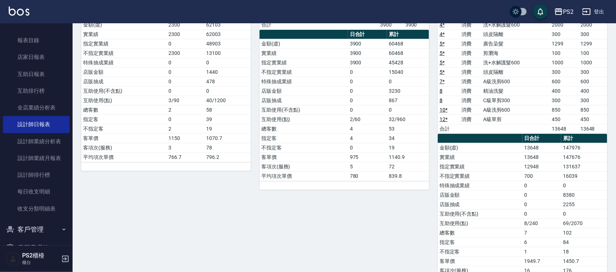
click at [551, 160] on td "13648" at bounding box center [542, 156] width 39 height 9
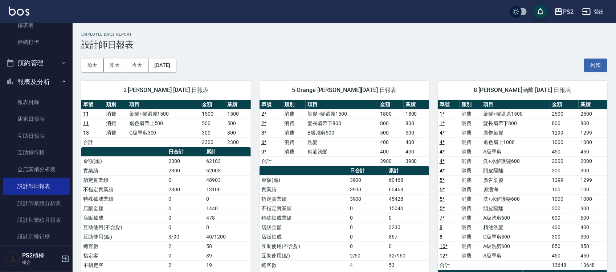
scroll to position [0, 0]
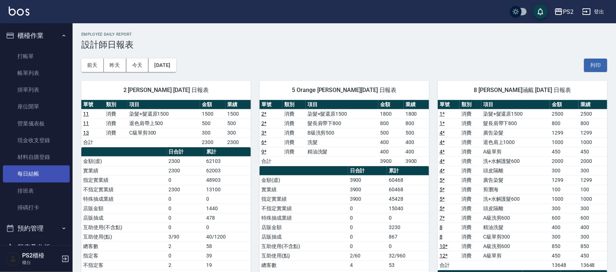
click at [46, 177] on link "每日結帳" at bounding box center [36, 173] width 67 height 17
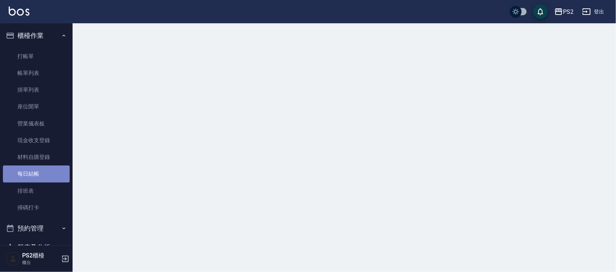
click at [46, 177] on link "每日結帳" at bounding box center [36, 173] width 67 height 17
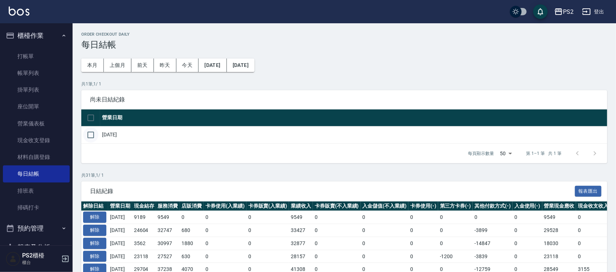
click at [89, 134] on input "checkbox" at bounding box center [90, 134] width 15 height 15
checkbox input "true"
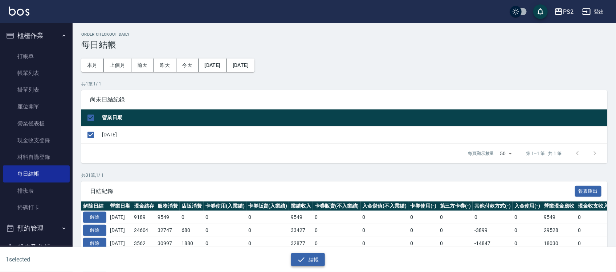
click at [300, 260] on icon "button" at bounding box center [301, 259] width 9 height 9
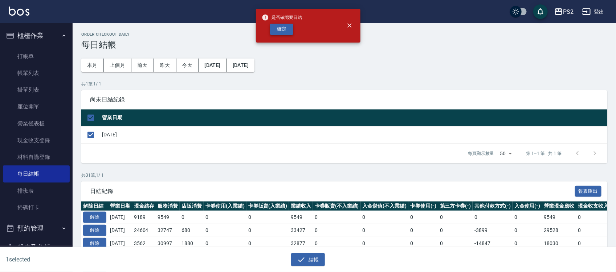
click at [287, 32] on button "確定" at bounding box center [281, 29] width 23 height 11
checkbox input "false"
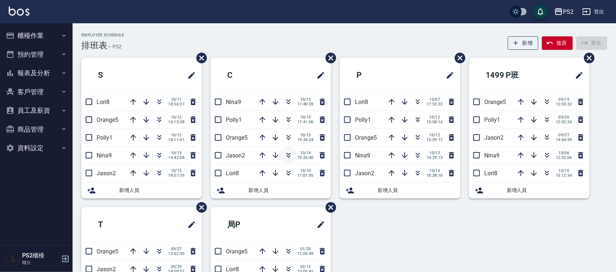
click at [288, 153] on icon "button" at bounding box center [288, 155] width 9 height 9
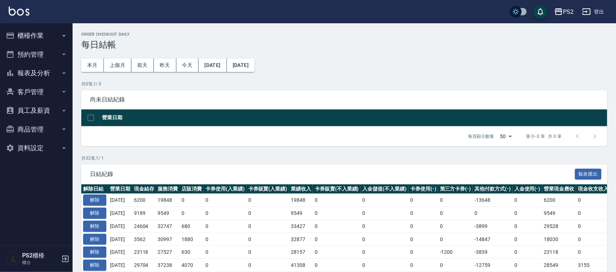
click at [57, 73] on button "報表及分析" at bounding box center [36, 73] width 67 height 19
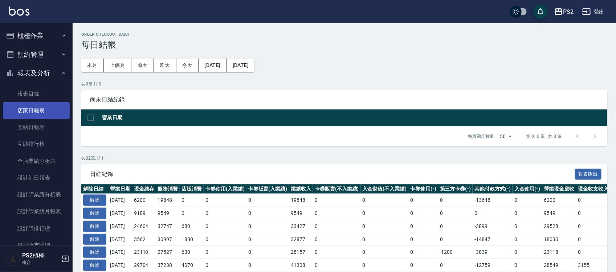
click at [38, 113] on link "店家日報表" at bounding box center [36, 110] width 67 height 17
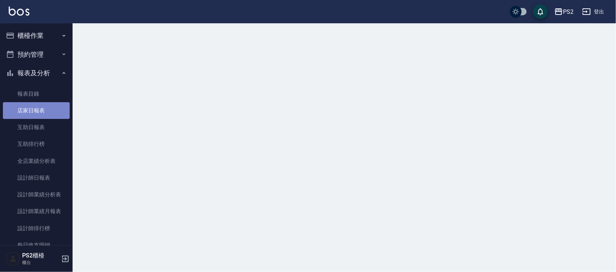
click at [38, 113] on link "店家日報表" at bounding box center [36, 110] width 67 height 17
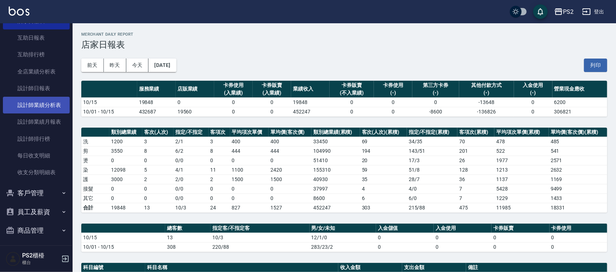
scroll to position [91, 0]
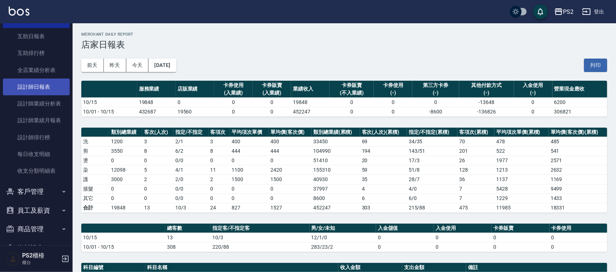
click at [46, 91] on link "設計師日報表" at bounding box center [36, 86] width 67 height 17
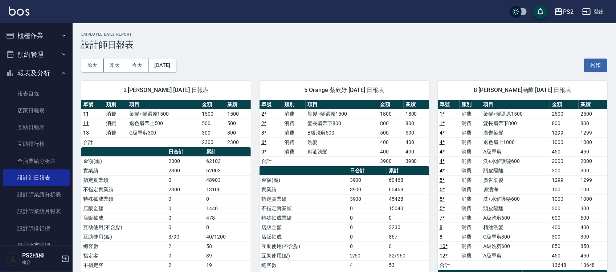
click at [48, 36] on button "櫃檯作業" at bounding box center [36, 35] width 67 height 19
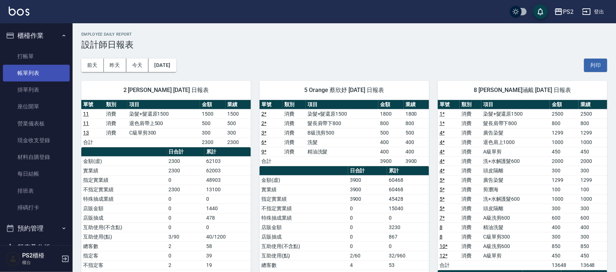
click at [44, 69] on link "帳單列表" at bounding box center [36, 73] width 67 height 17
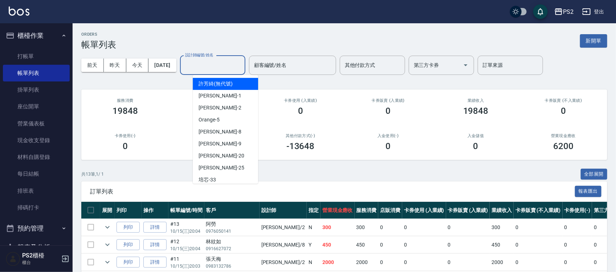
click at [218, 65] on input "設計師編號/姓名" at bounding box center [212, 65] width 59 height 13
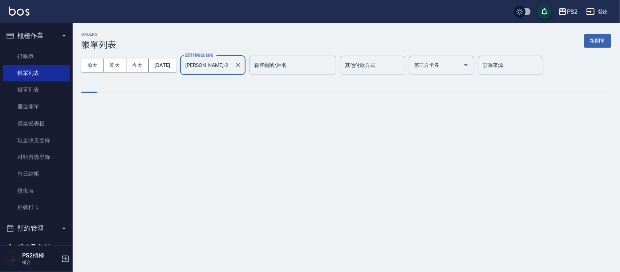
type input "Jason-2"
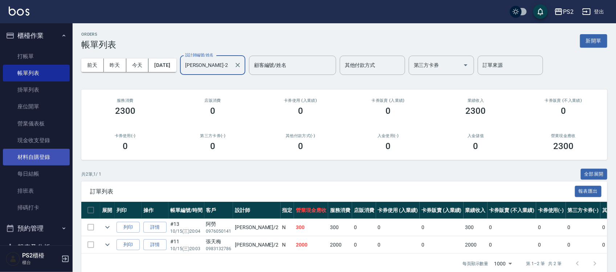
click at [46, 164] on link "材料自購登錄" at bounding box center [36, 157] width 67 height 17
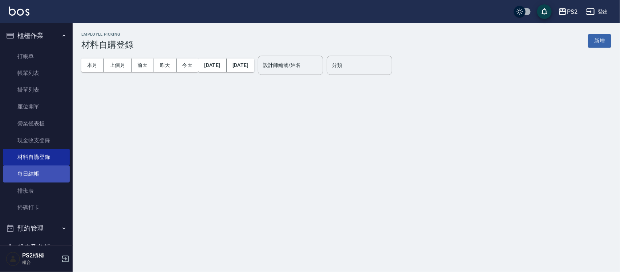
click at [44, 171] on link "每日結帳" at bounding box center [36, 173] width 67 height 17
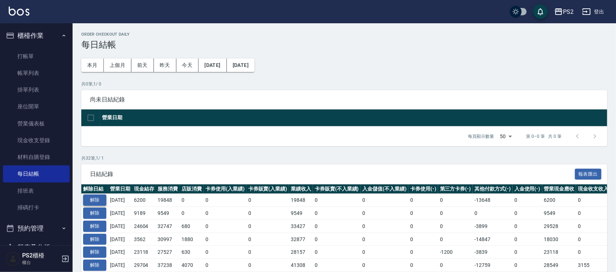
click at [97, 198] on button "解除" at bounding box center [94, 199] width 23 height 11
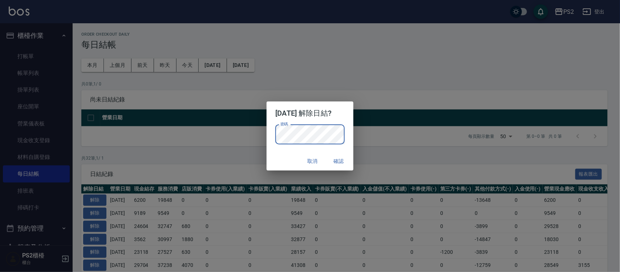
click at [347, 160] on button "確認" at bounding box center [338, 160] width 23 height 13
click at [342, 160] on button "確認" at bounding box center [338, 160] width 23 height 13
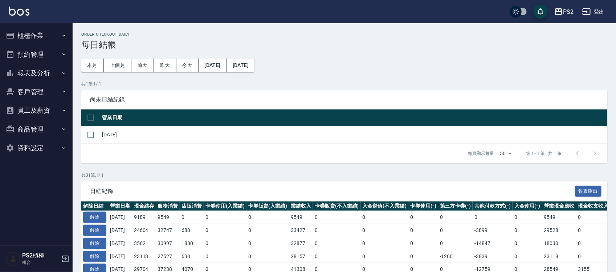
click at [37, 40] on button "櫃檯作業" at bounding box center [36, 35] width 67 height 19
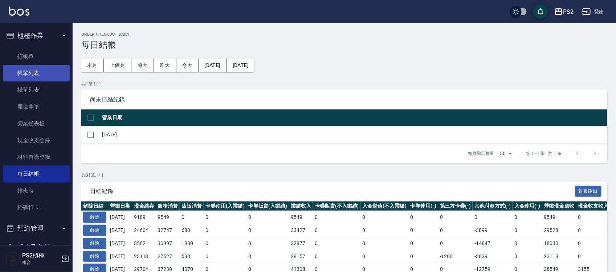
click at [36, 71] on link "帳單列表" at bounding box center [36, 73] width 67 height 17
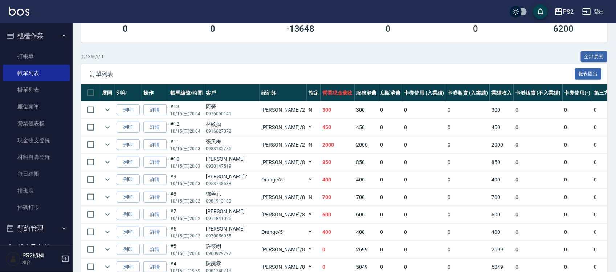
scroll to position [182, 0]
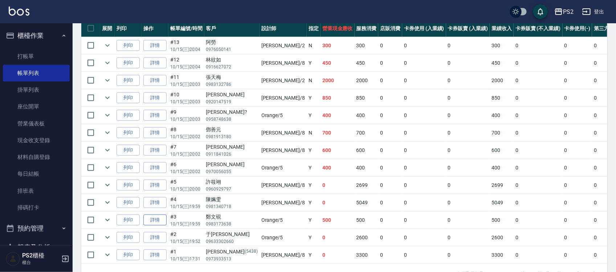
click at [153, 216] on link "詳情" at bounding box center [154, 219] width 23 height 11
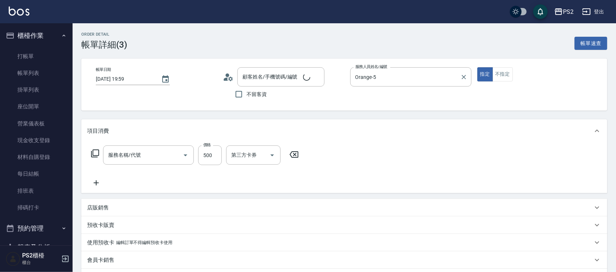
type input "2025/10/15 19:59"
type input "Orange-5"
type input "B級洗剪500(103)"
type input "鄭文硯/0983173638/"
click at [393, 77] on input "Orange-5" at bounding box center [406, 76] width 104 height 13
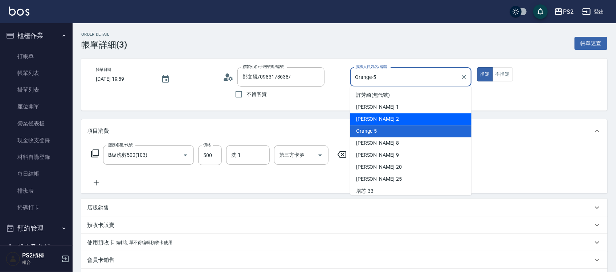
click at [387, 119] on div "Jason -2" at bounding box center [410, 119] width 121 height 12
type input "Jason-2"
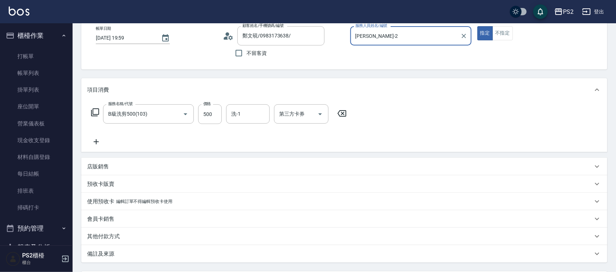
scroll to position [109, 0]
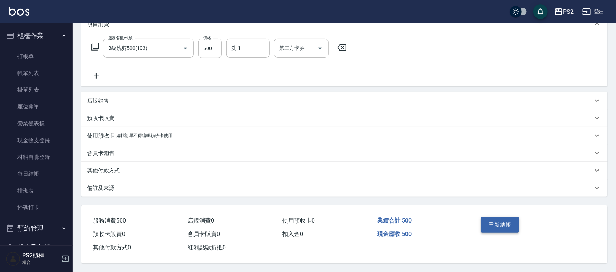
click at [495, 218] on button "重新結帳" at bounding box center [500, 224] width 38 height 15
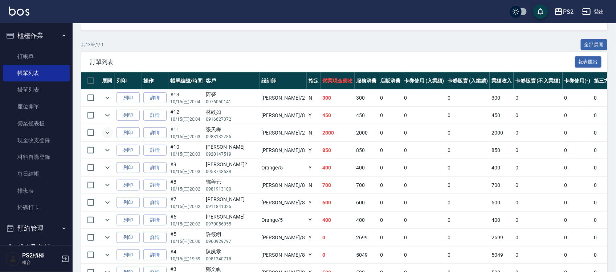
scroll to position [136, 0]
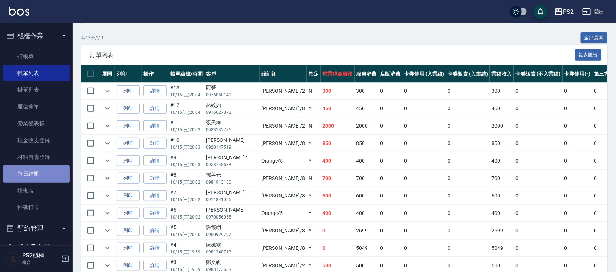
click at [38, 177] on link "每日結帳" at bounding box center [36, 173] width 67 height 17
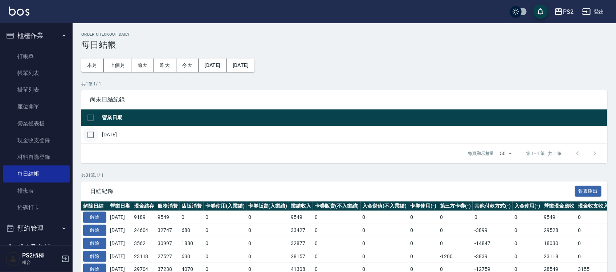
click at [92, 136] on input "checkbox" at bounding box center [90, 134] width 15 height 15
checkbox input "true"
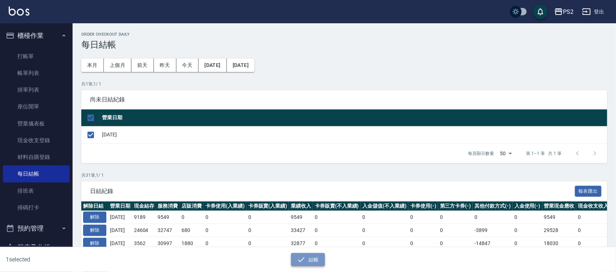
click at [308, 259] on button "結帳" at bounding box center [308, 259] width 34 height 13
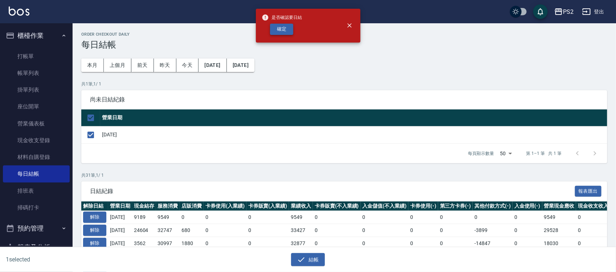
click at [274, 29] on button "確定" at bounding box center [281, 29] width 23 height 11
click at [274, 29] on div "確定" at bounding box center [282, 29] width 41 height 11
checkbox input "false"
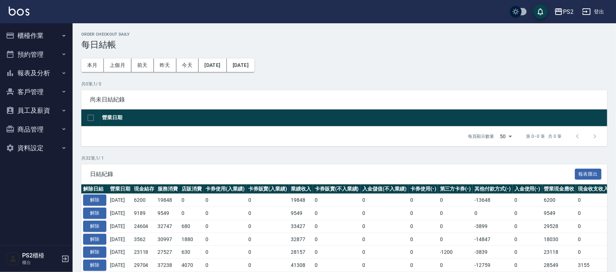
click at [55, 68] on button "報表及分析" at bounding box center [36, 73] width 67 height 19
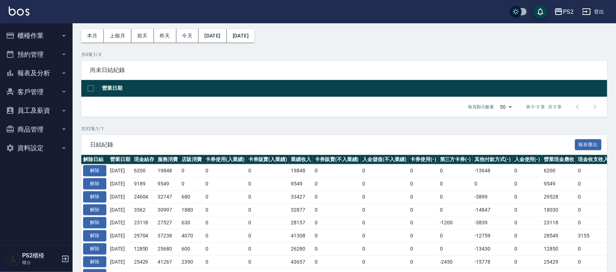
scroll to position [45, 0]
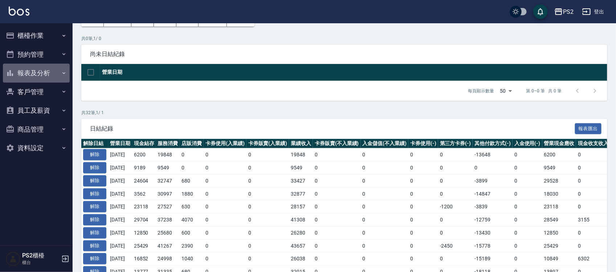
click at [57, 74] on button "報表及分析" at bounding box center [36, 73] width 67 height 19
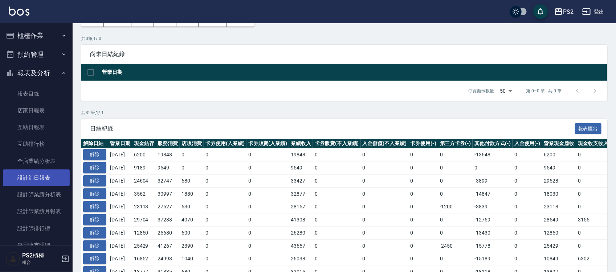
click at [54, 183] on link "設計師日報表" at bounding box center [36, 177] width 67 height 17
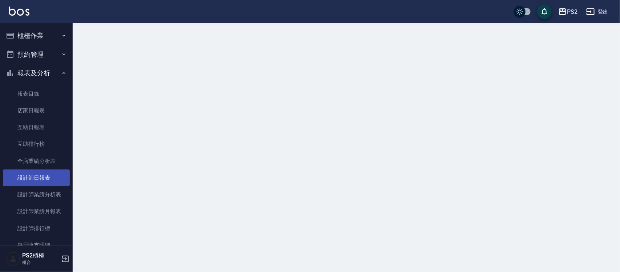
click at [54, 183] on link "設計師日報表" at bounding box center [36, 177] width 67 height 17
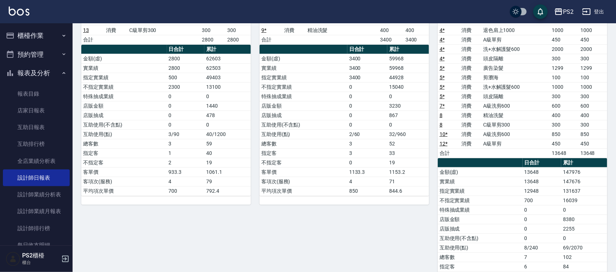
scroll to position [169, 0]
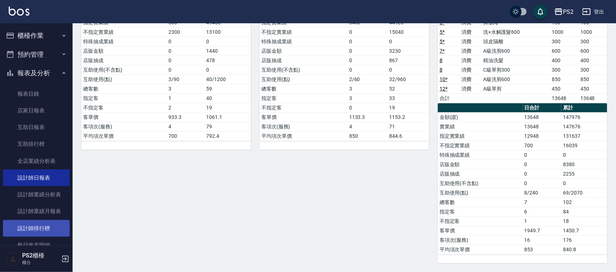
click at [18, 226] on link "設計師排行榜" at bounding box center [36, 228] width 67 height 17
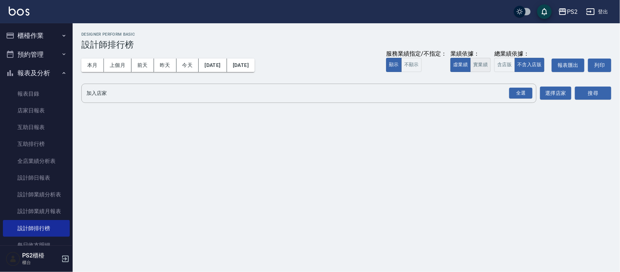
click at [484, 62] on button "實業績" at bounding box center [480, 65] width 20 height 14
click at [522, 97] on div "全選" at bounding box center [520, 93] width 23 height 11
click at [580, 94] on button "搜尋" at bounding box center [593, 93] width 36 height 13
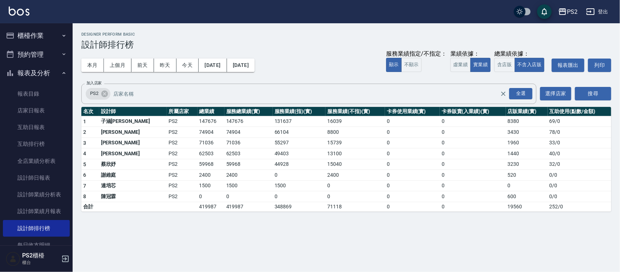
drag, startPoint x: 240, startPoint y: 228, endPoint x: 478, endPoint y: 255, distance: 239.8
click at [478, 255] on div "PS2 [DATE] - [DATE] 設計師排行榜 列印時間： [DATE][PHONE_NUMBER]:15 Designer Perform Basic…" at bounding box center [310, 136] width 620 height 272
click at [31, 110] on link "店家日報表" at bounding box center [36, 110] width 67 height 17
